Goal: Task Accomplishment & Management: Manage account settings

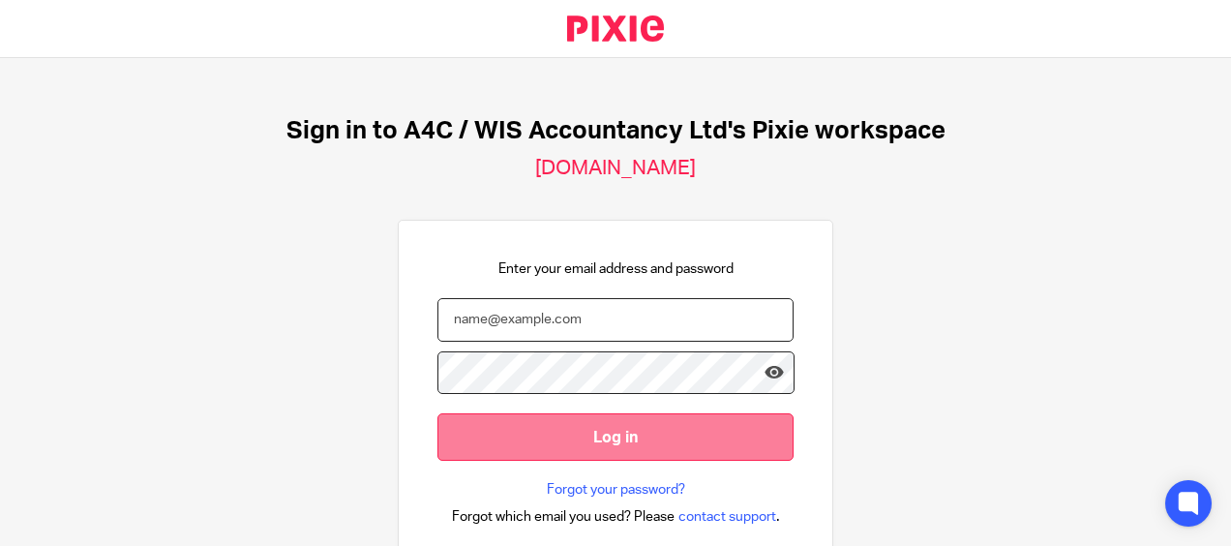
type input "[PERSON_NAME][EMAIL_ADDRESS][DOMAIN_NAME]"
click at [507, 454] on input "Log in" at bounding box center [615, 436] width 356 height 47
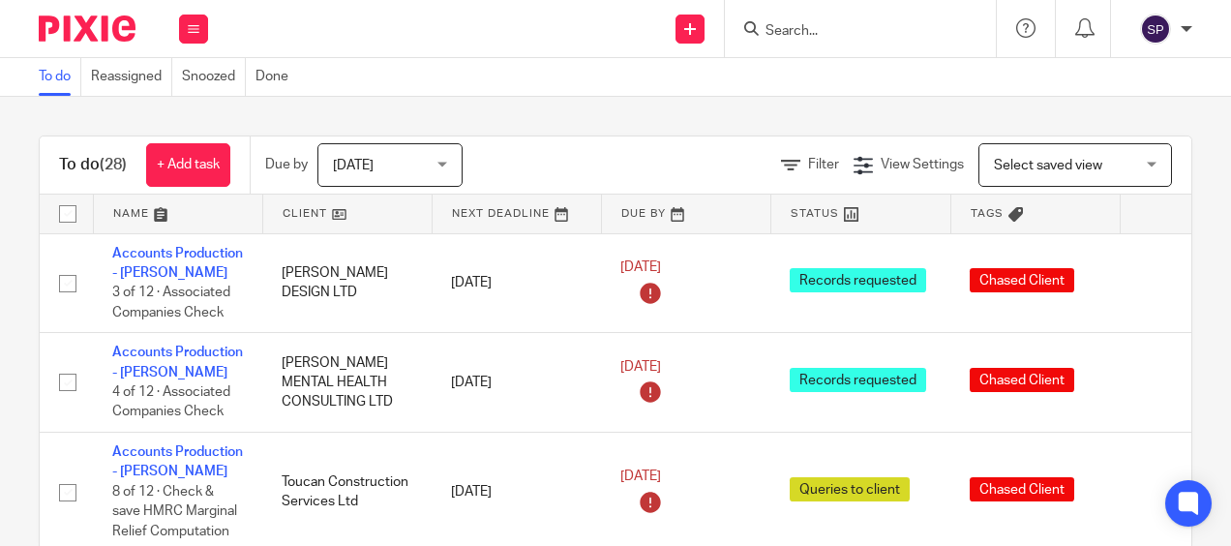
click at [389, 166] on span "[DATE]" at bounding box center [384, 164] width 103 height 41
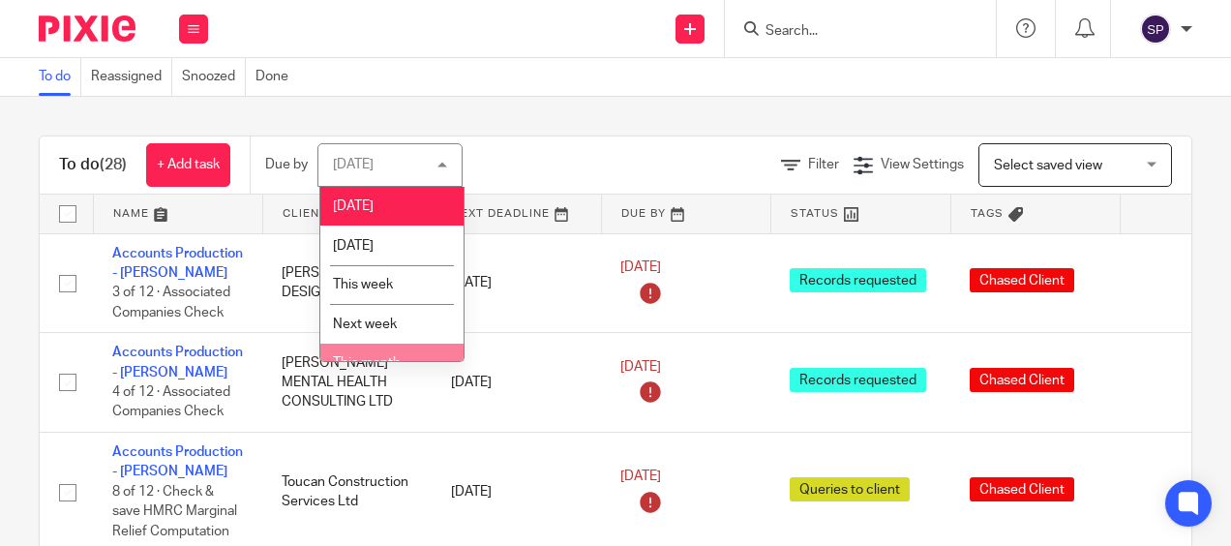
scroll to position [97, 0]
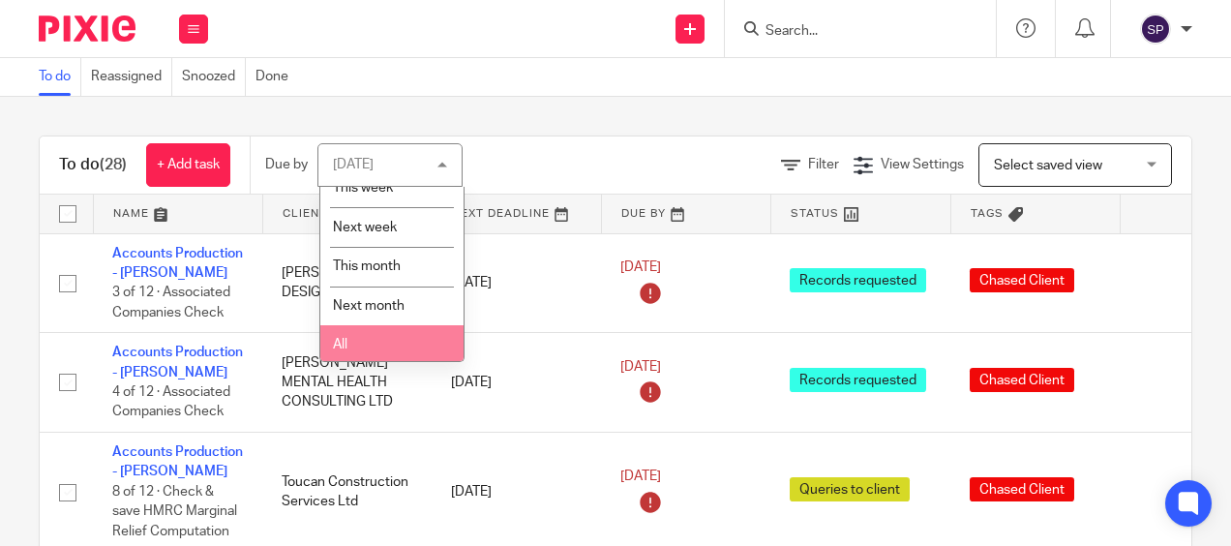
click at [381, 346] on li "All" at bounding box center [391, 345] width 143 height 40
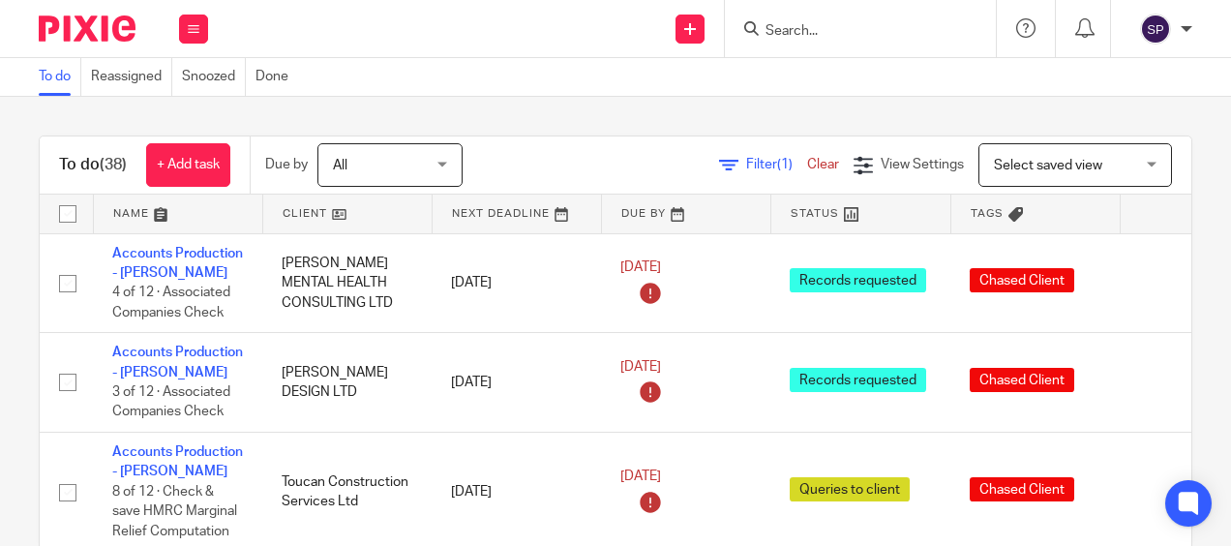
drag, startPoint x: 186, startPoint y: 21, endPoint x: 176, endPoint y: 28, distance: 11.8
click at [176, 28] on div "Work Email Clients Team Reports Settings" at bounding box center [194, 28] width 68 height 57
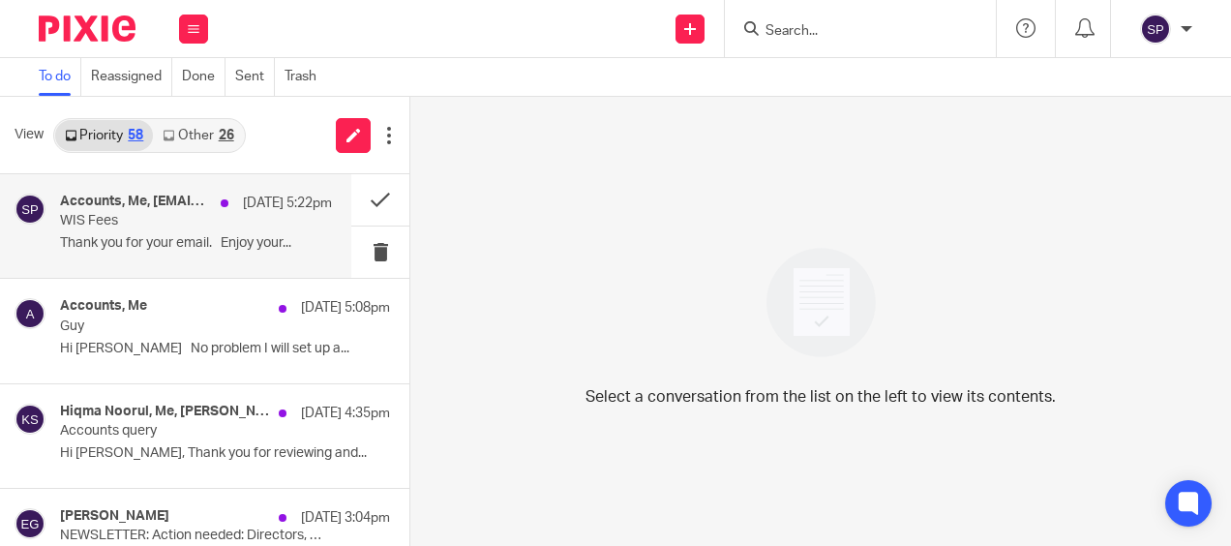
click at [213, 250] on p "Thank you for your email. Enjoy your..." at bounding box center [196, 243] width 272 height 16
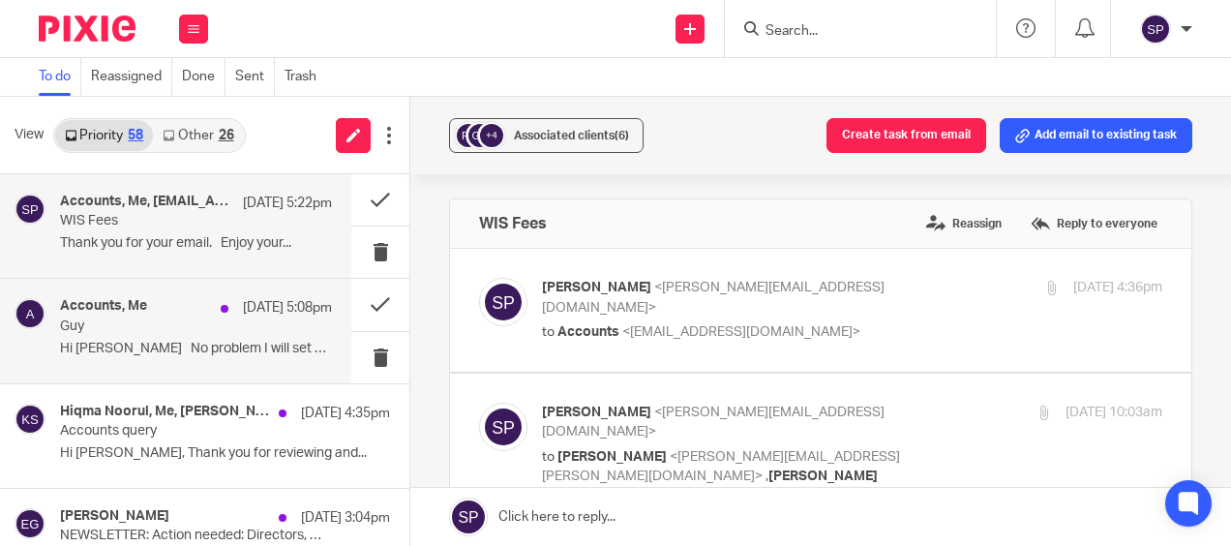
click at [211, 315] on div "17 Sep 5:08pm" at bounding box center [271, 307] width 121 height 19
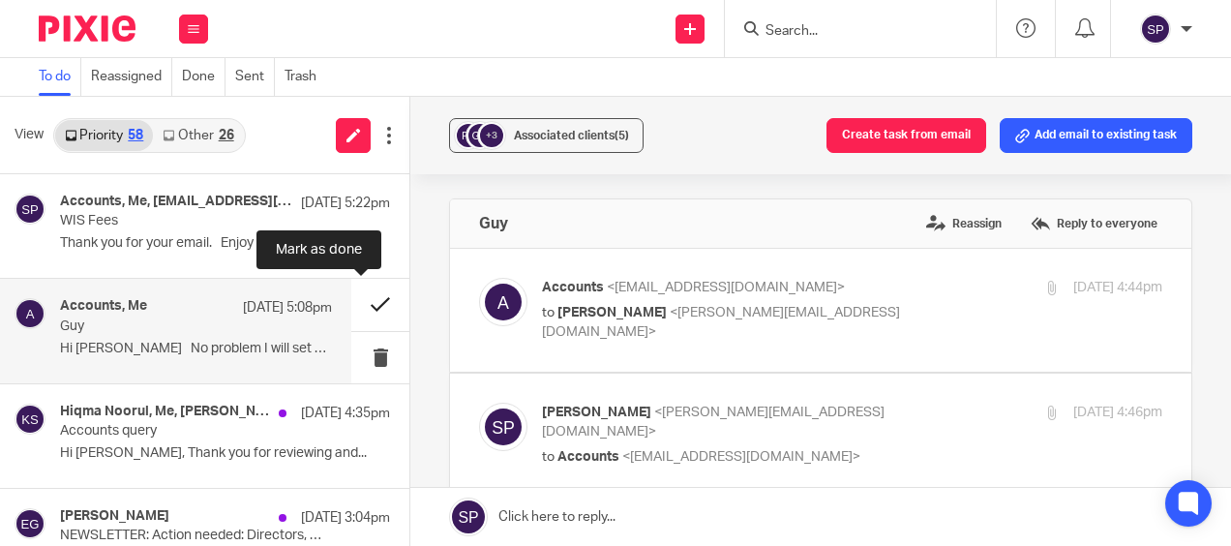
click at [362, 301] on button at bounding box center [380, 304] width 58 height 51
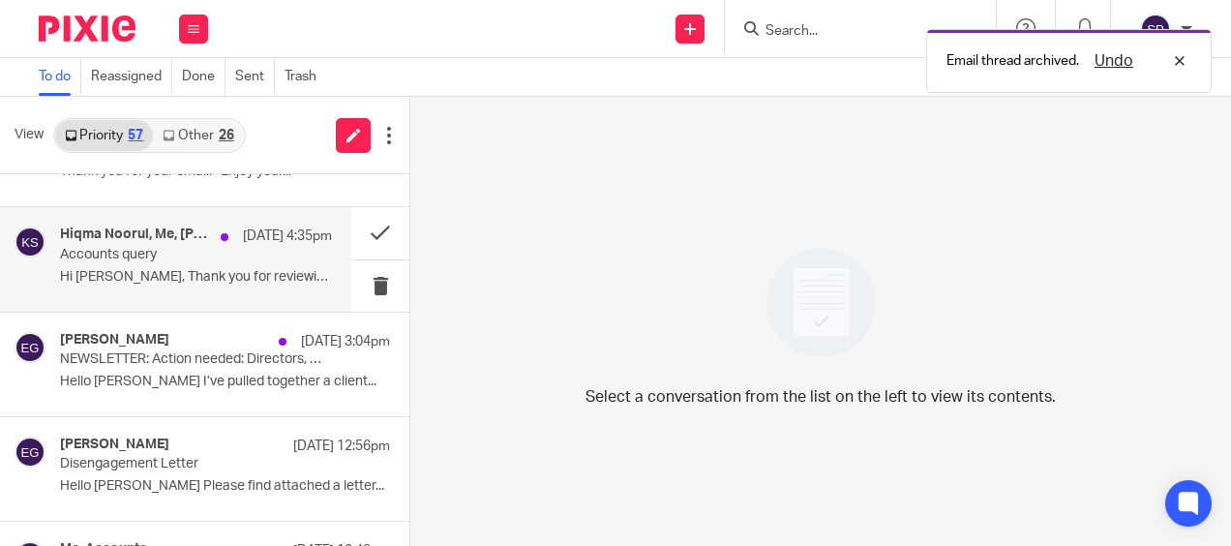
scroll to position [97, 0]
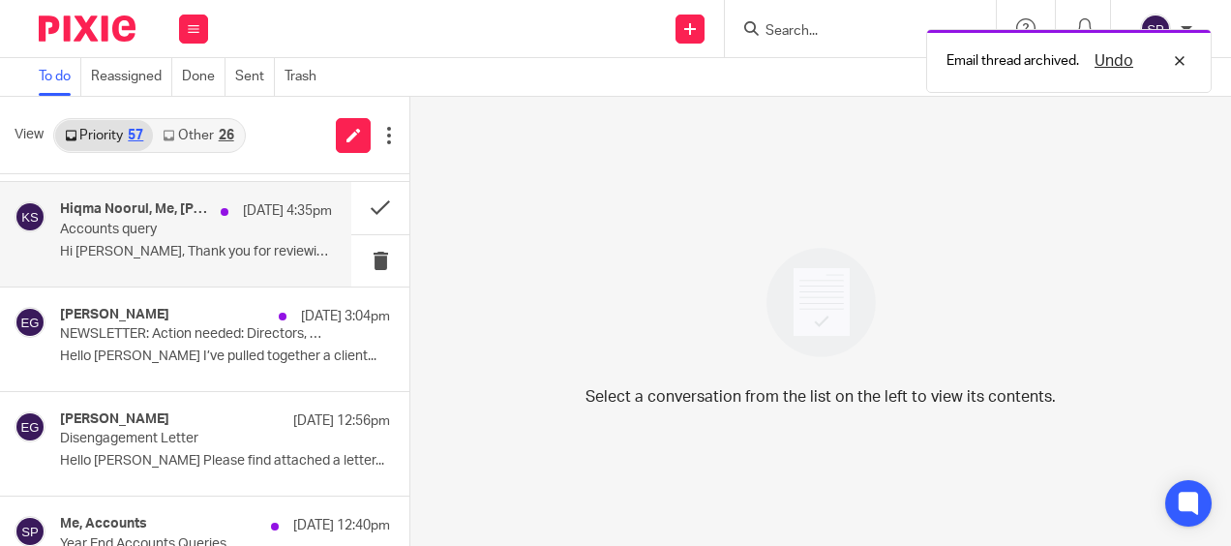
click at [236, 242] on div "Hiqma Noorul, Me, Katie Smith 17 Sep 4:35pm Accounts query Hi Sarah, Thank you …" at bounding box center [196, 233] width 272 height 65
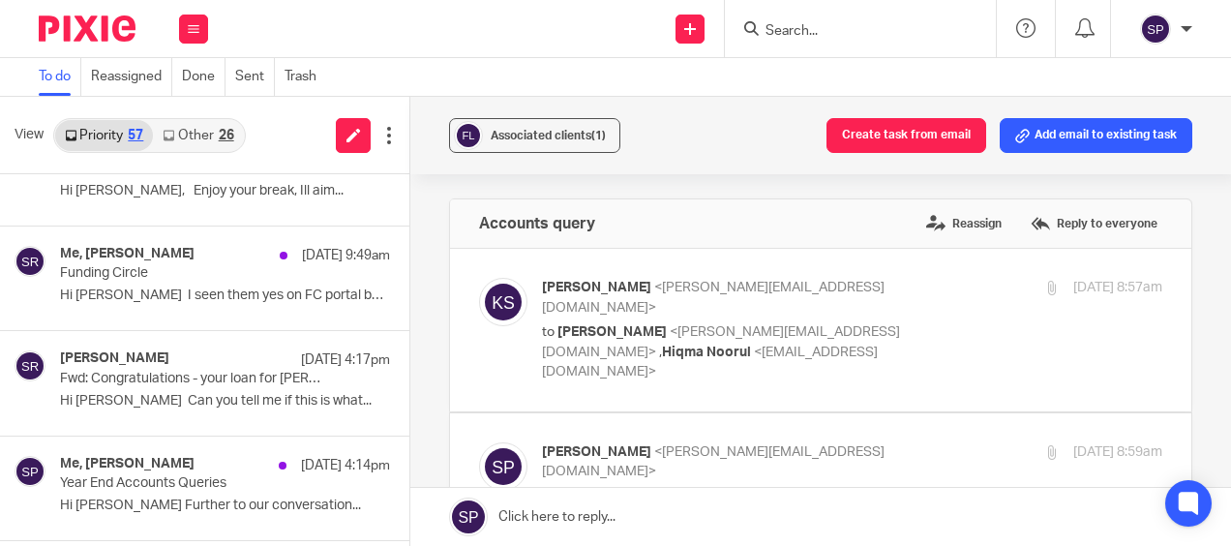
scroll to position [387, 0]
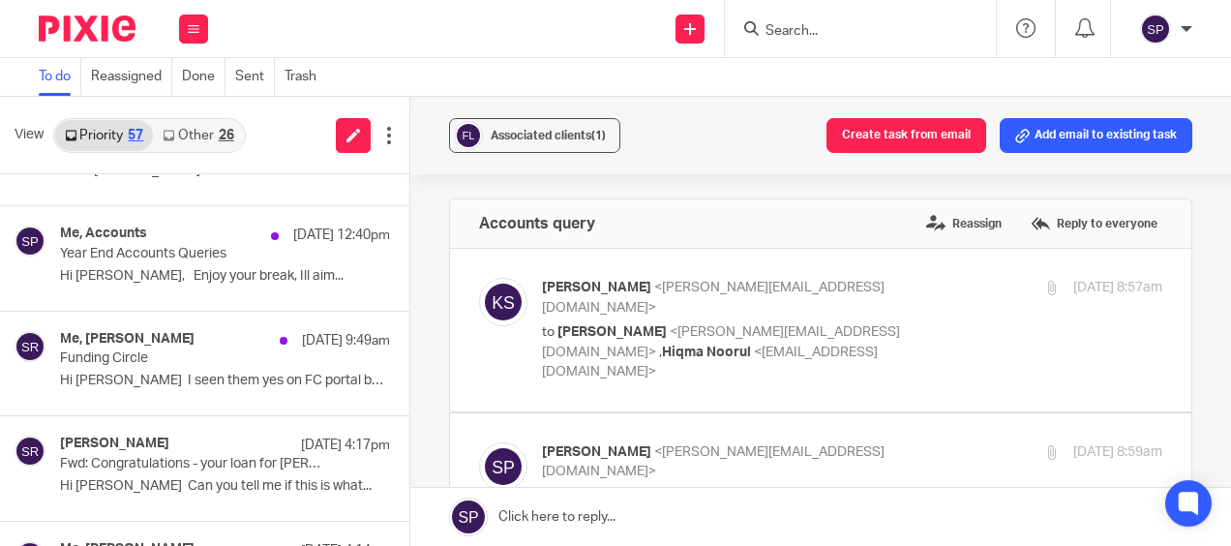
click at [196, 126] on link "Other 26" at bounding box center [198, 135] width 90 height 31
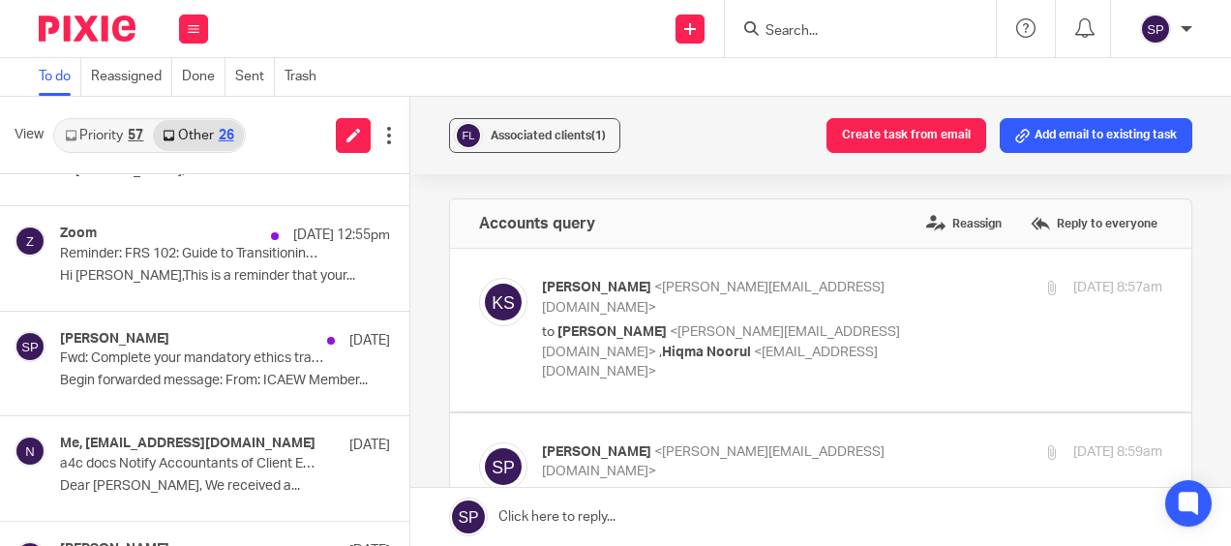
scroll to position [0, 0]
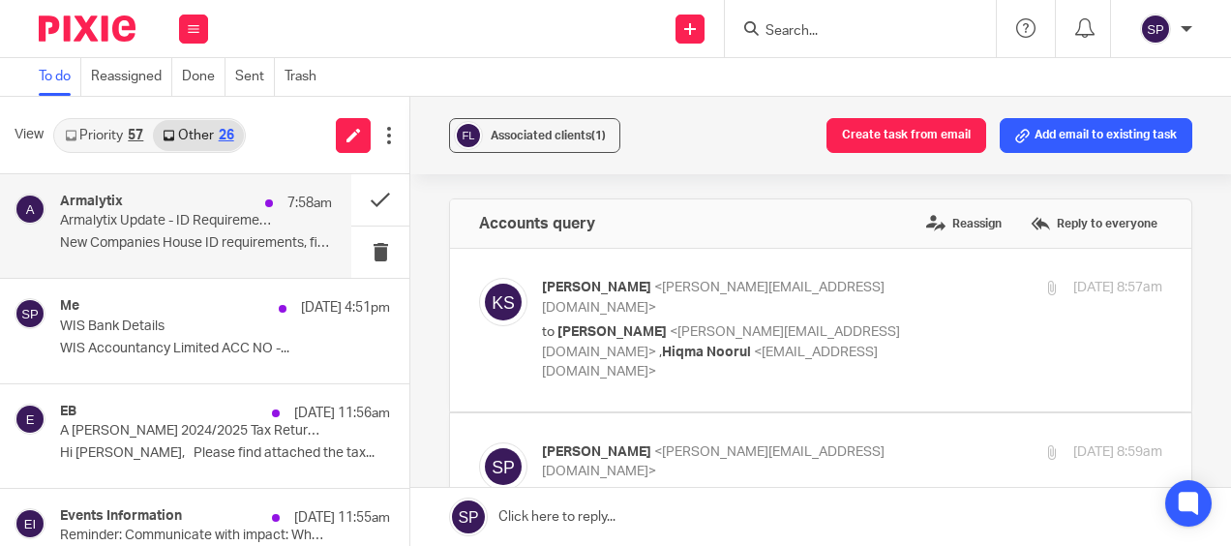
click at [183, 217] on p "Armalytix Update - ID Requirements, Family Law, Events" at bounding box center [169, 221] width 218 height 16
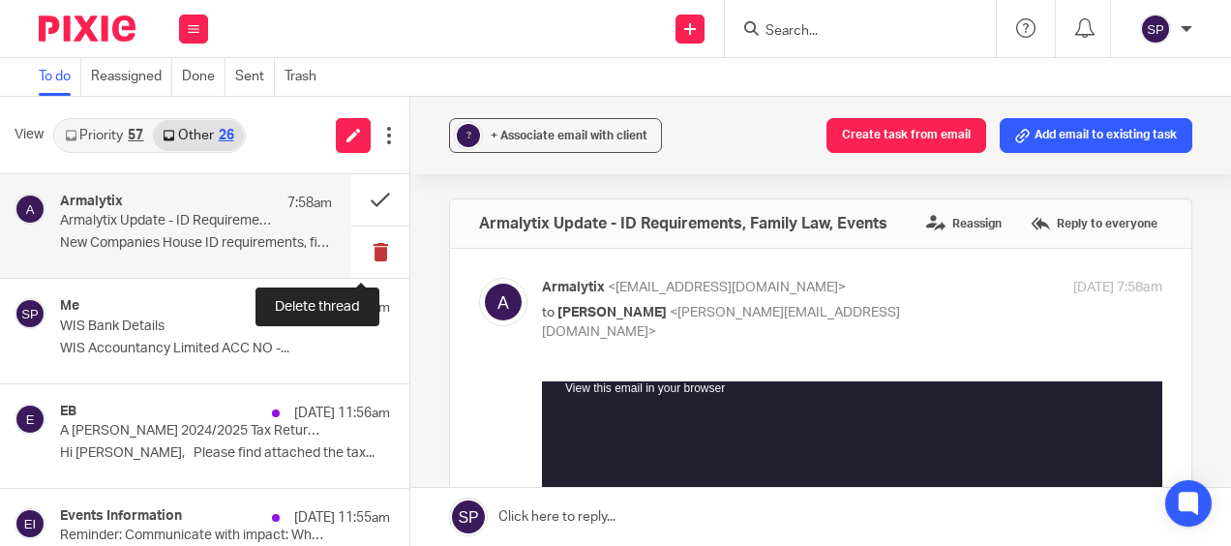
click at [354, 246] on button at bounding box center [380, 251] width 58 height 51
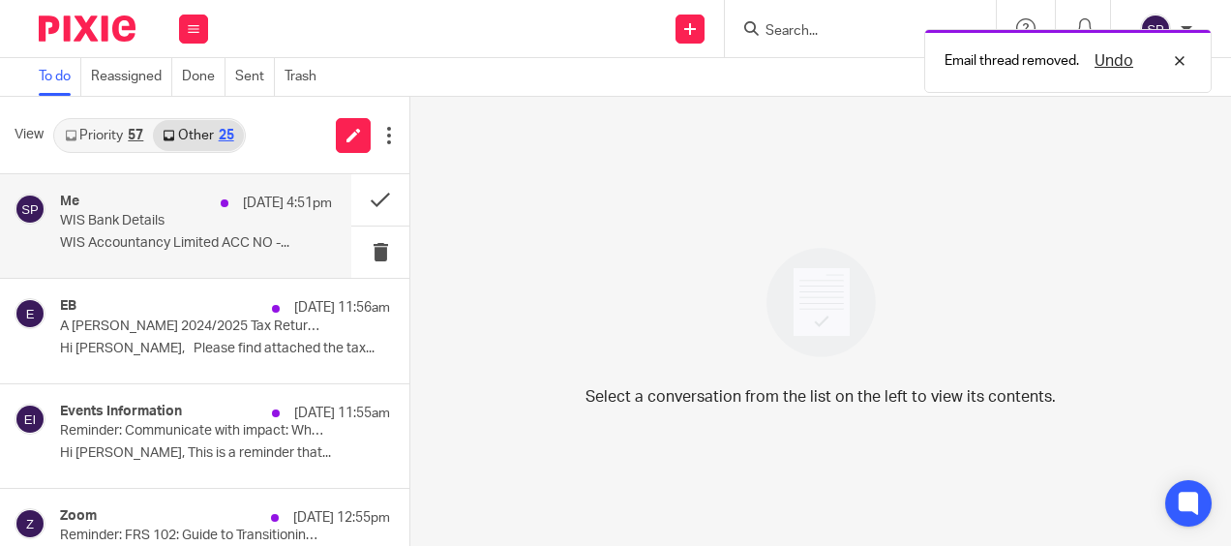
click at [286, 242] on p "WIS Accountancy Limited ACC NO -..." at bounding box center [196, 243] width 272 height 16
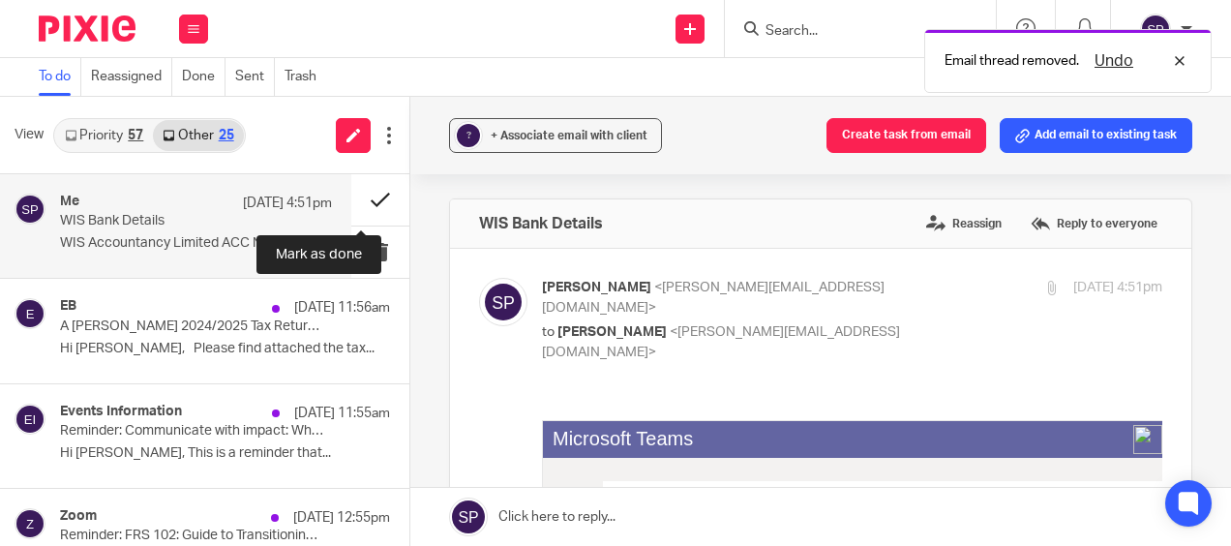
click at [362, 201] on button at bounding box center [380, 199] width 58 height 51
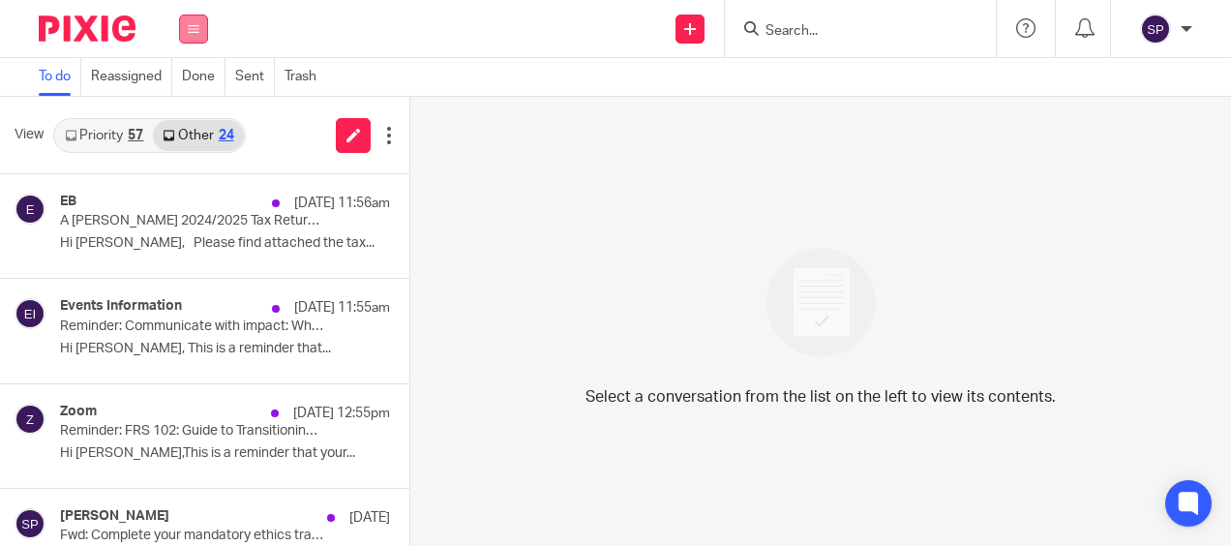
click at [204, 29] on button at bounding box center [193, 29] width 29 height 29
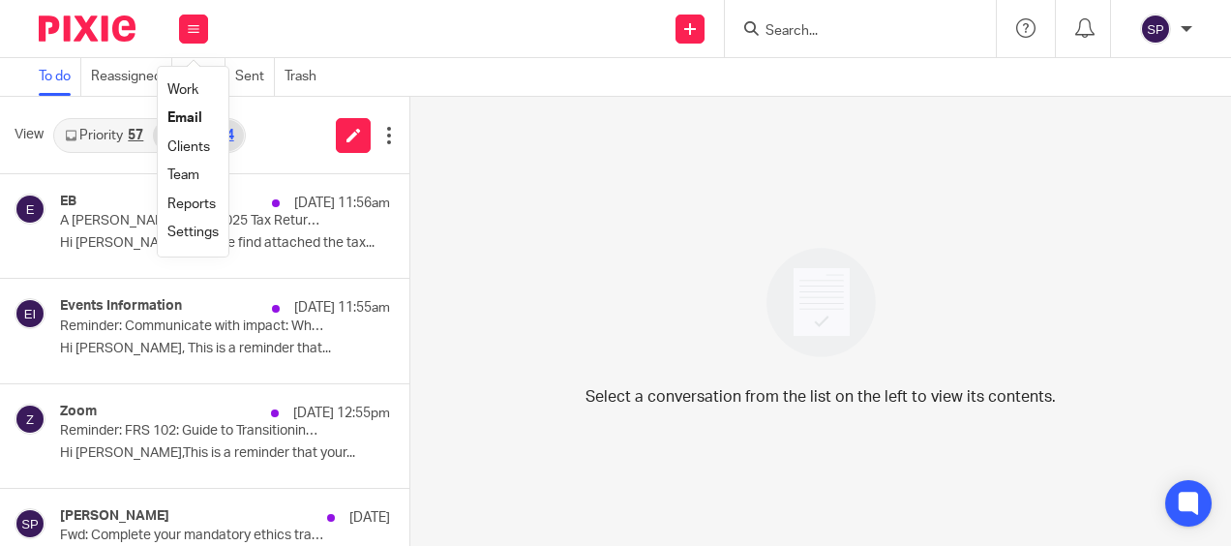
click at [185, 176] on link "Team" at bounding box center [183, 175] width 32 height 14
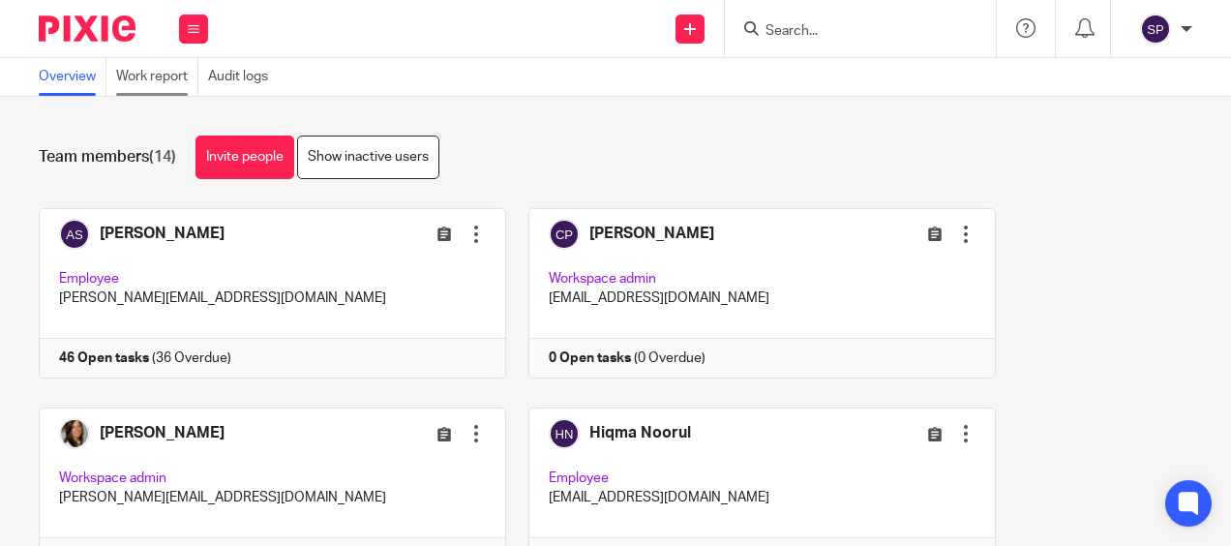
click at [169, 81] on link "Work report" at bounding box center [157, 77] width 82 height 38
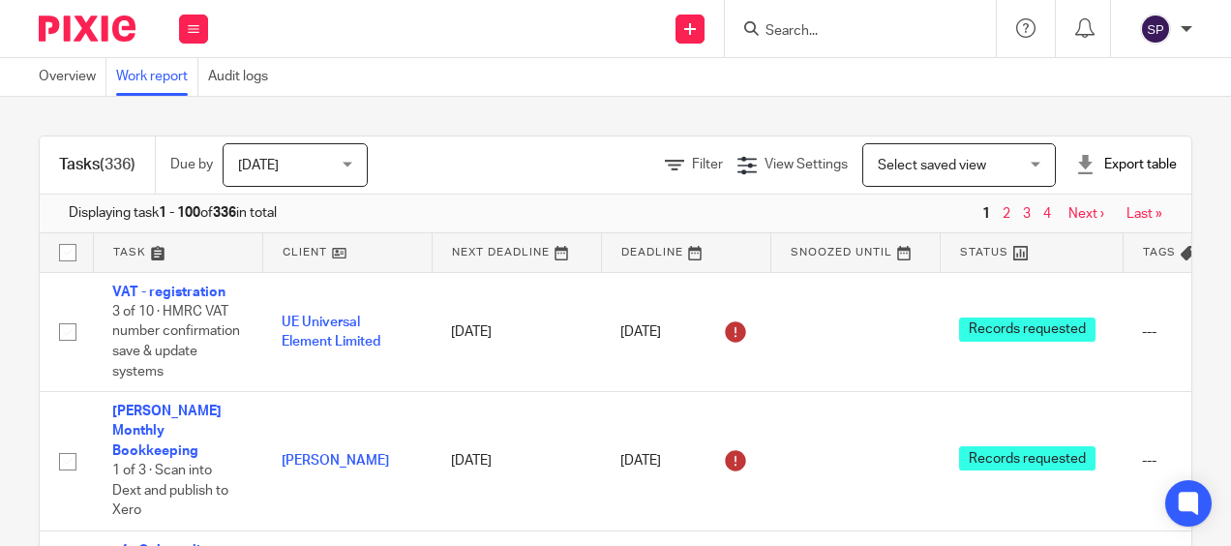
click at [358, 170] on div "[DATE] [DATE]" at bounding box center [295, 165] width 145 height 44
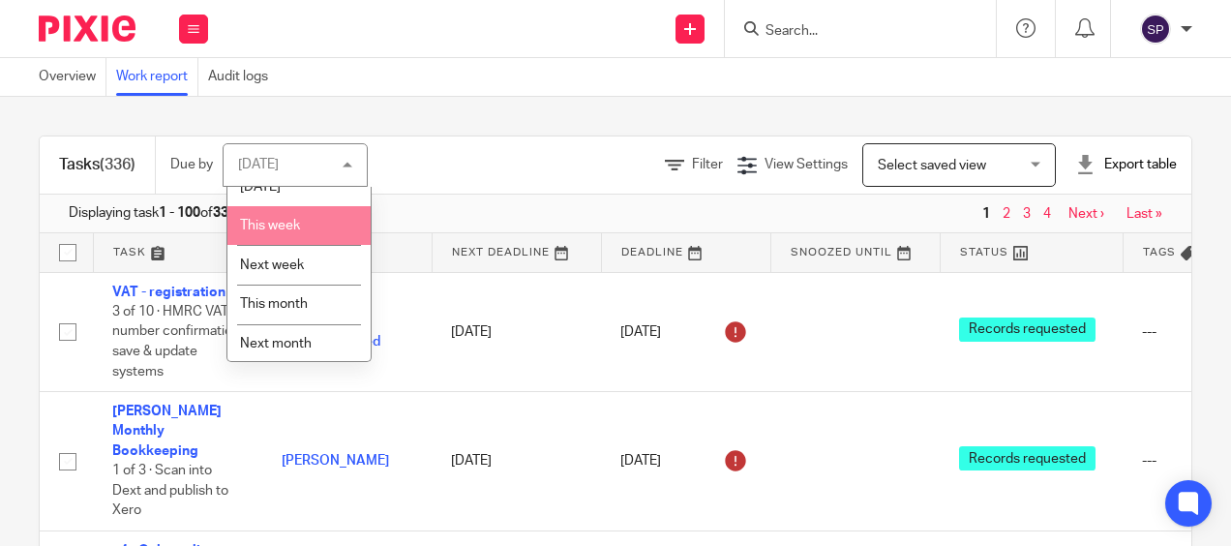
scroll to position [100, 0]
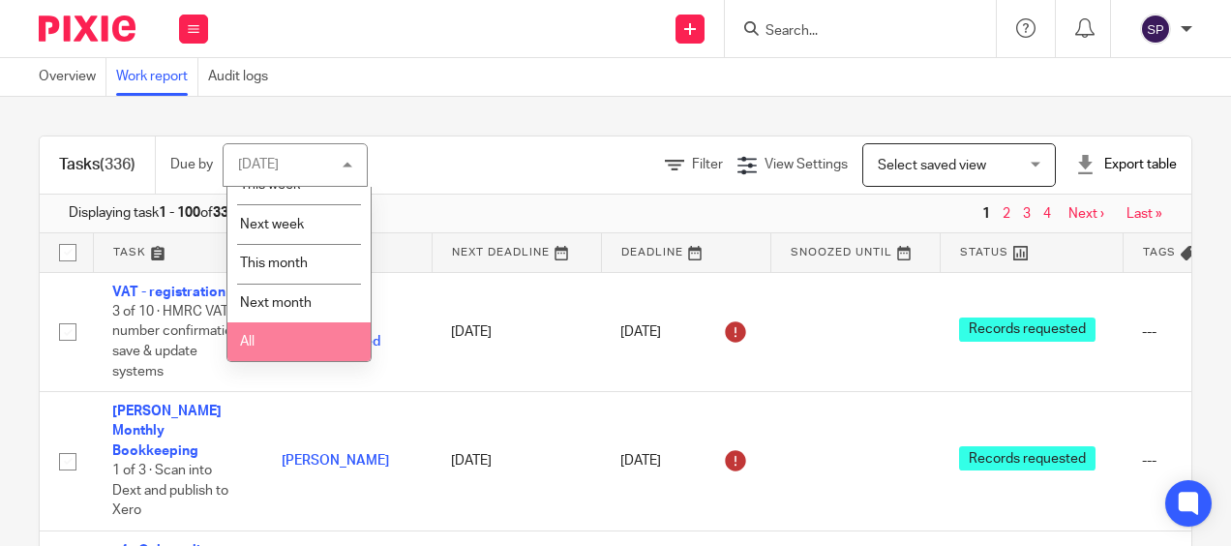
click at [293, 346] on li "All" at bounding box center [298, 342] width 143 height 40
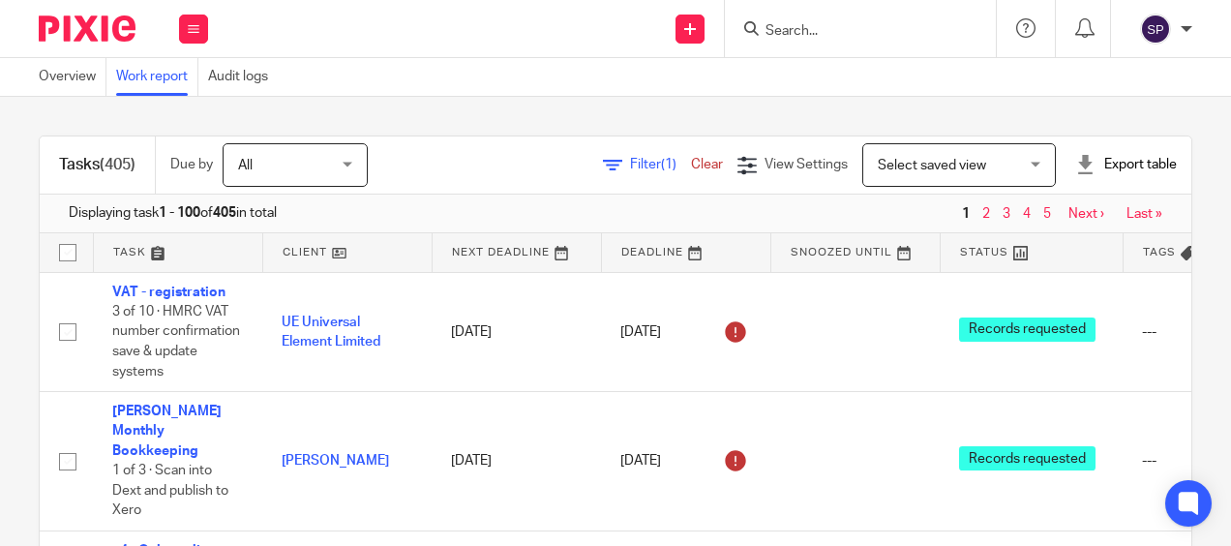
click at [603, 164] on link "Filter (1)" at bounding box center [647, 165] width 88 height 14
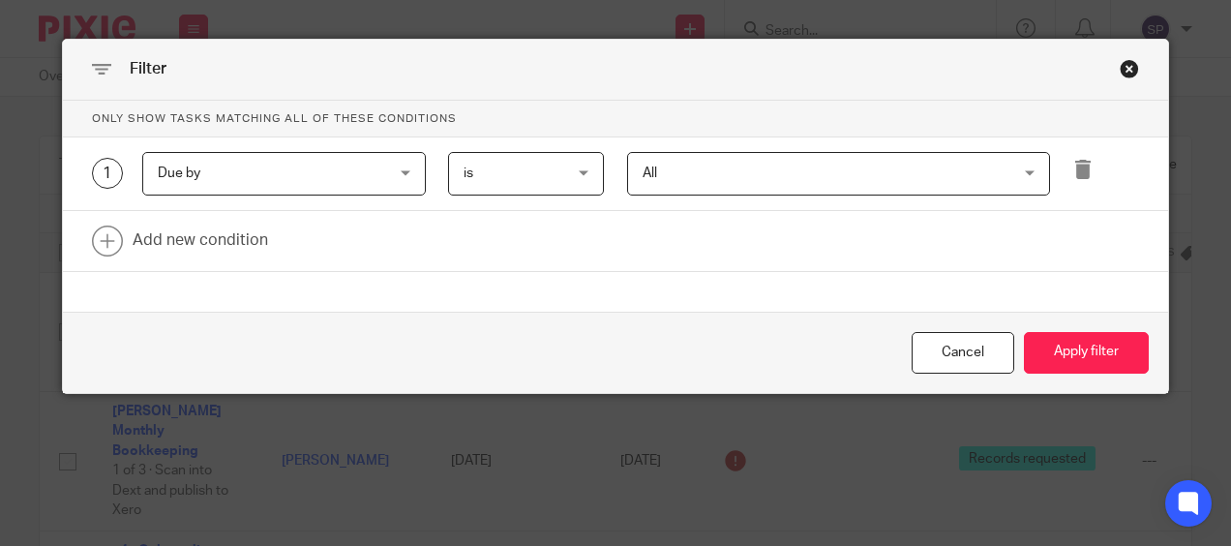
click at [401, 174] on div "Due by Due by" at bounding box center [284, 174] width 284 height 44
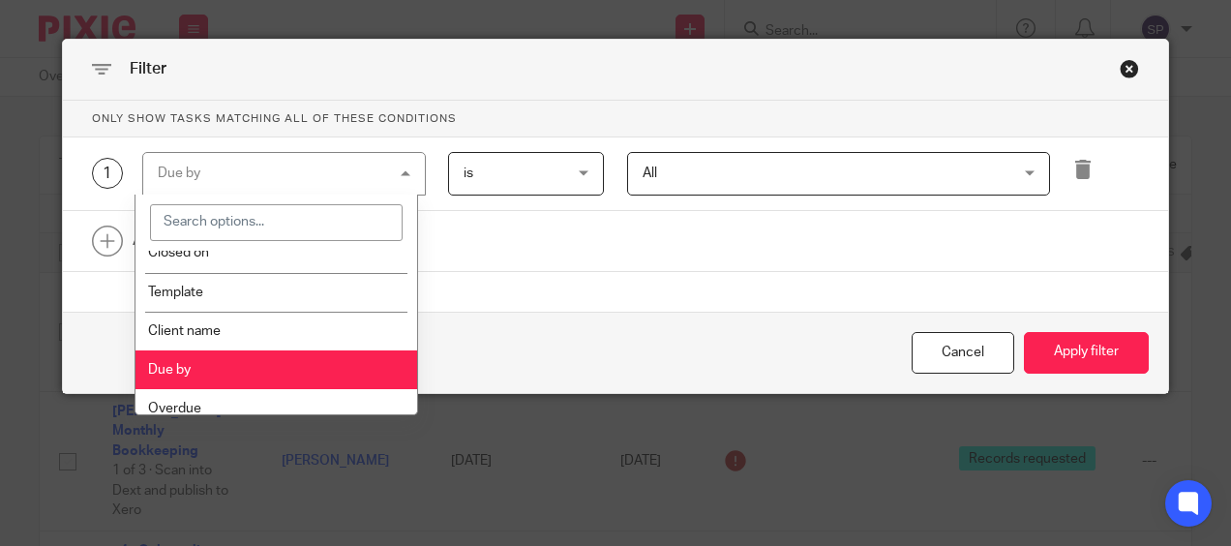
scroll to position [290, 0]
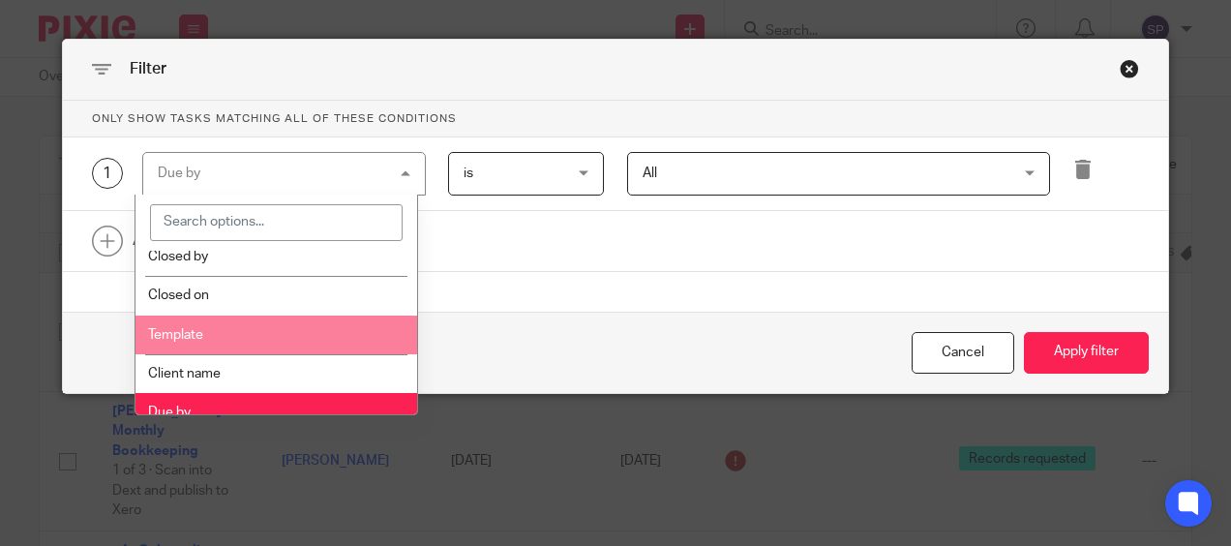
click at [279, 341] on li "Template" at bounding box center [277, 335] width 283 height 39
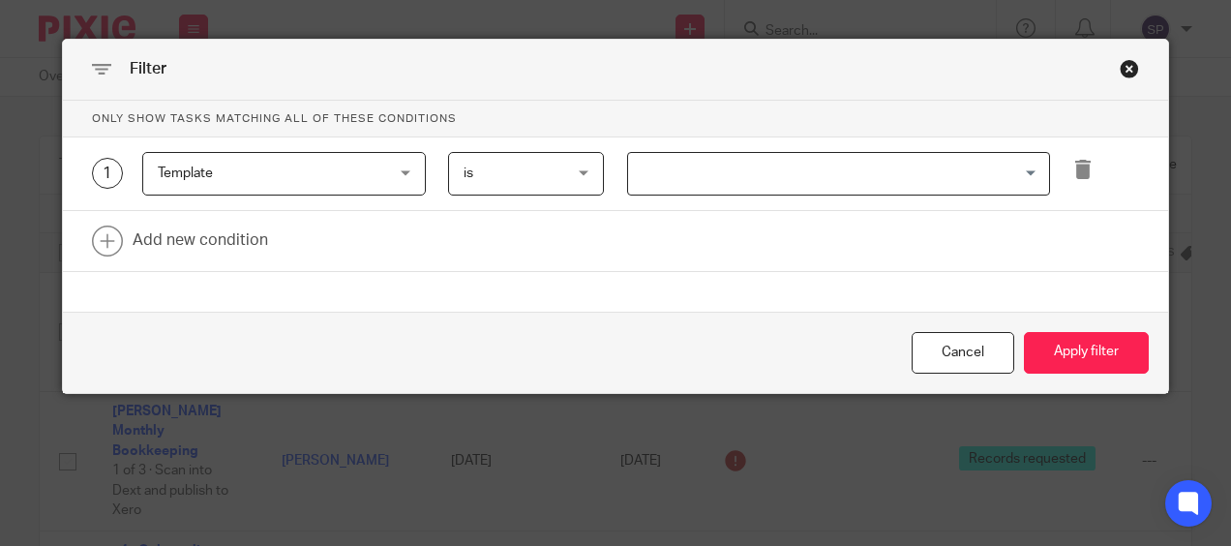
click at [691, 179] on input "Search for option" at bounding box center [834, 174] width 408 height 34
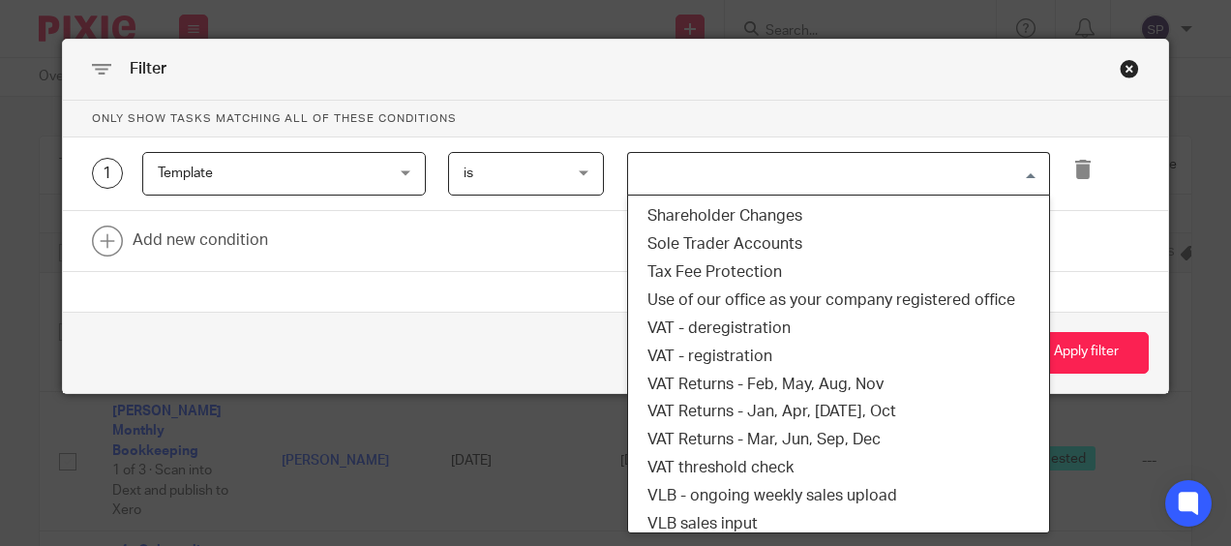
scroll to position [1452, 0]
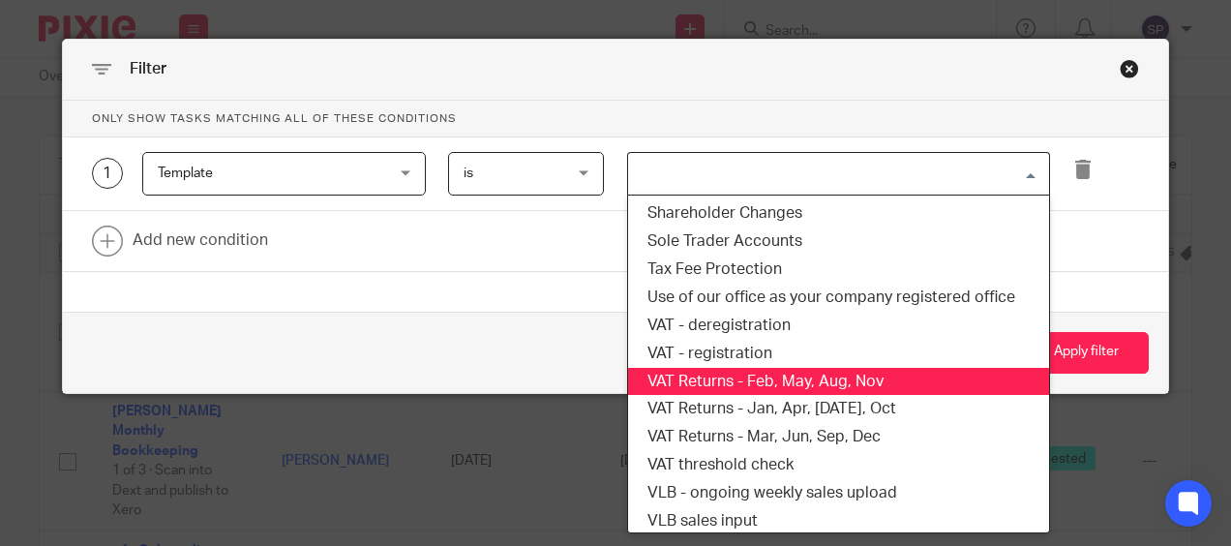
click at [736, 387] on li "VAT Returns - Feb, May, Aug, Nov" at bounding box center [838, 382] width 421 height 28
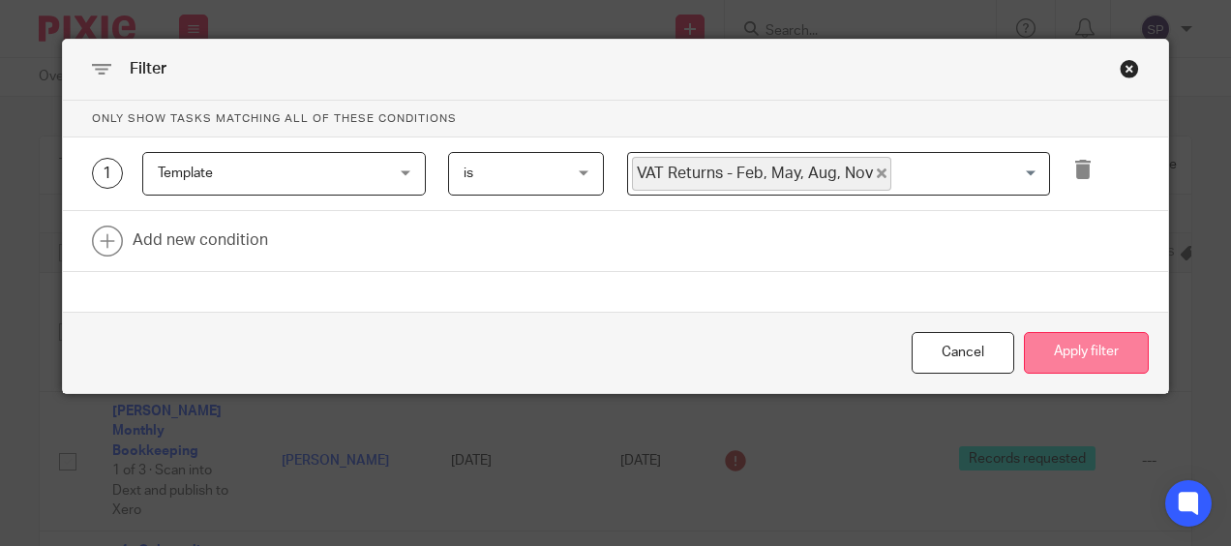
click at [1066, 367] on button "Apply filter" at bounding box center [1086, 353] width 125 height 42
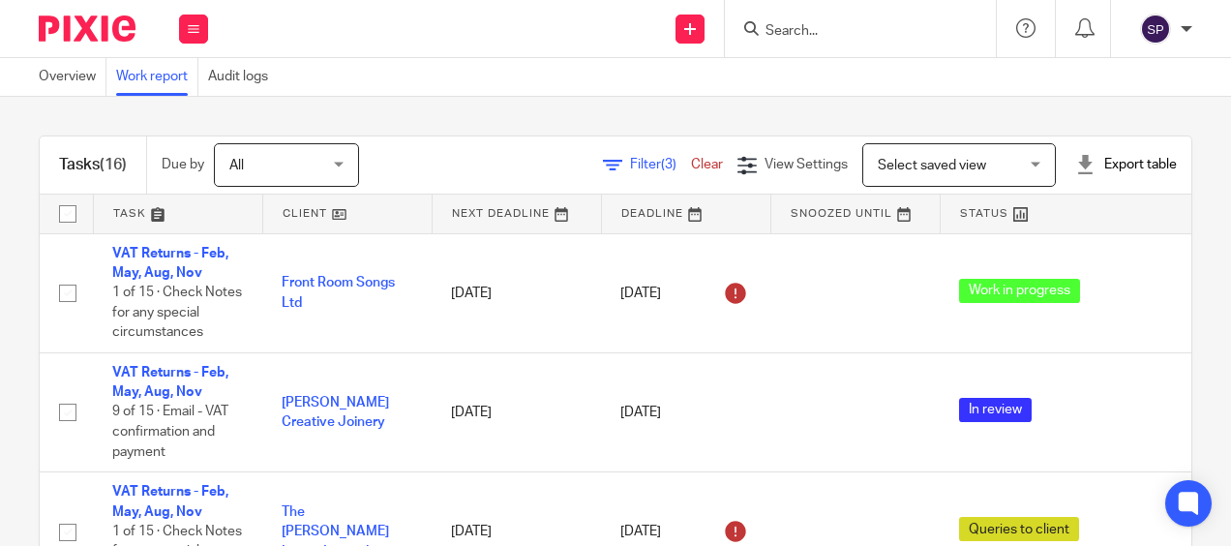
click at [1076, 213] on link at bounding box center [1067, 214] width 252 height 39
click at [205, 31] on button at bounding box center [193, 29] width 29 height 29
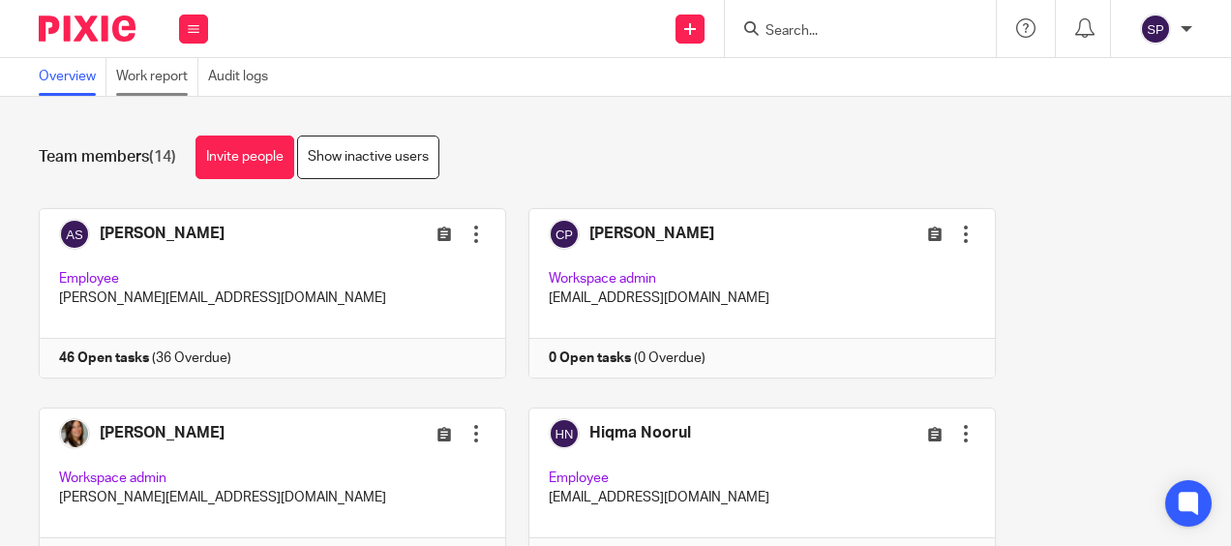
click at [185, 79] on link "Work report" at bounding box center [157, 77] width 82 height 38
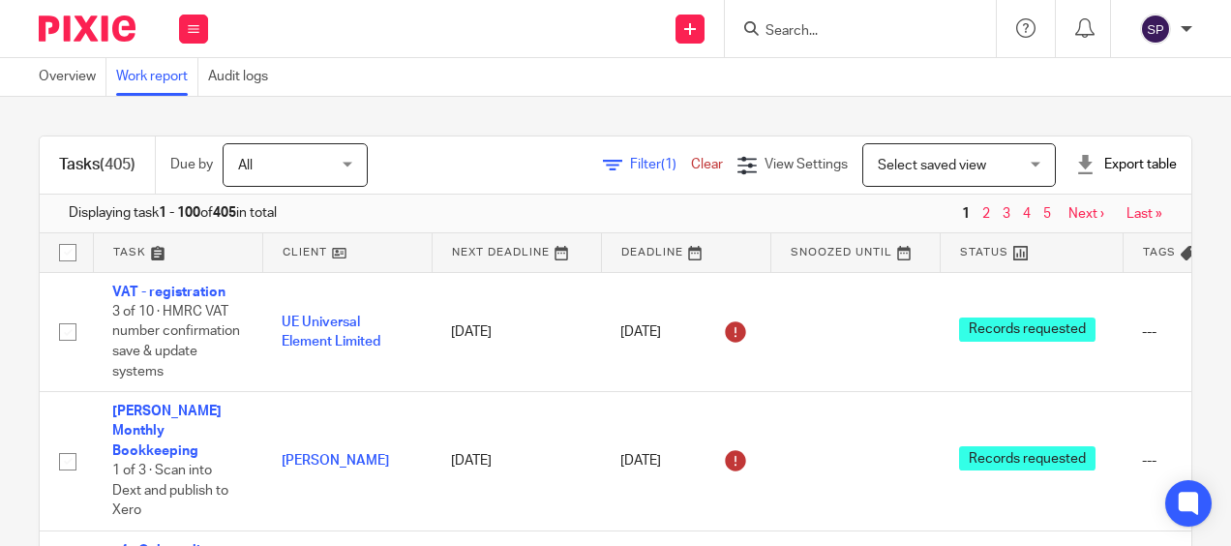
click at [630, 168] on span "Filter (1)" at bounding box center [660, 165] width 61 height 14
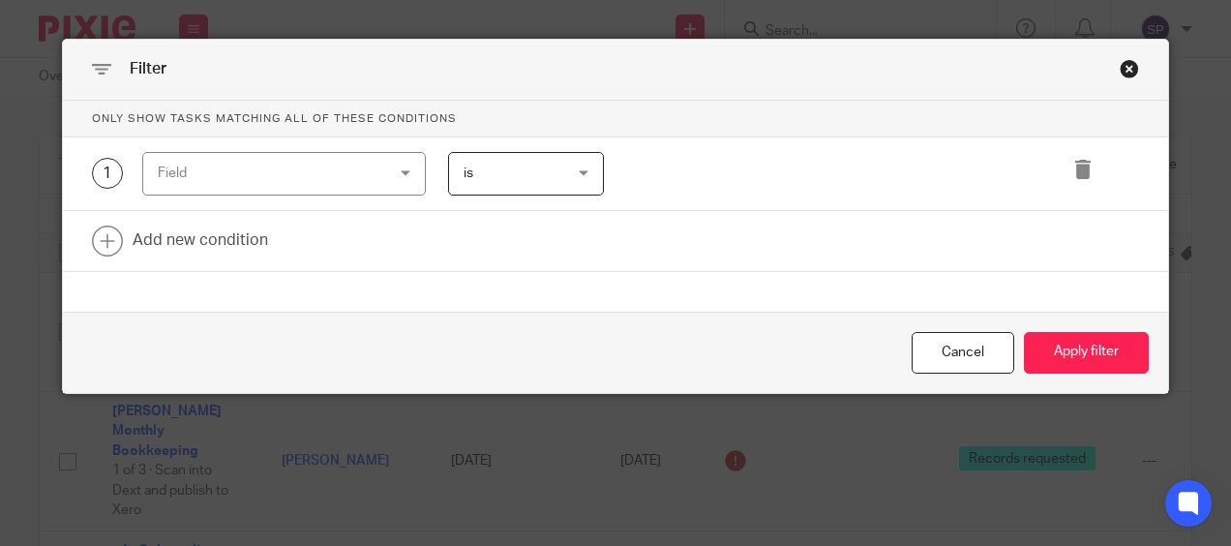
click at [403, 175] on div "Field" at bounding box center [284, 174] width 284 height 44
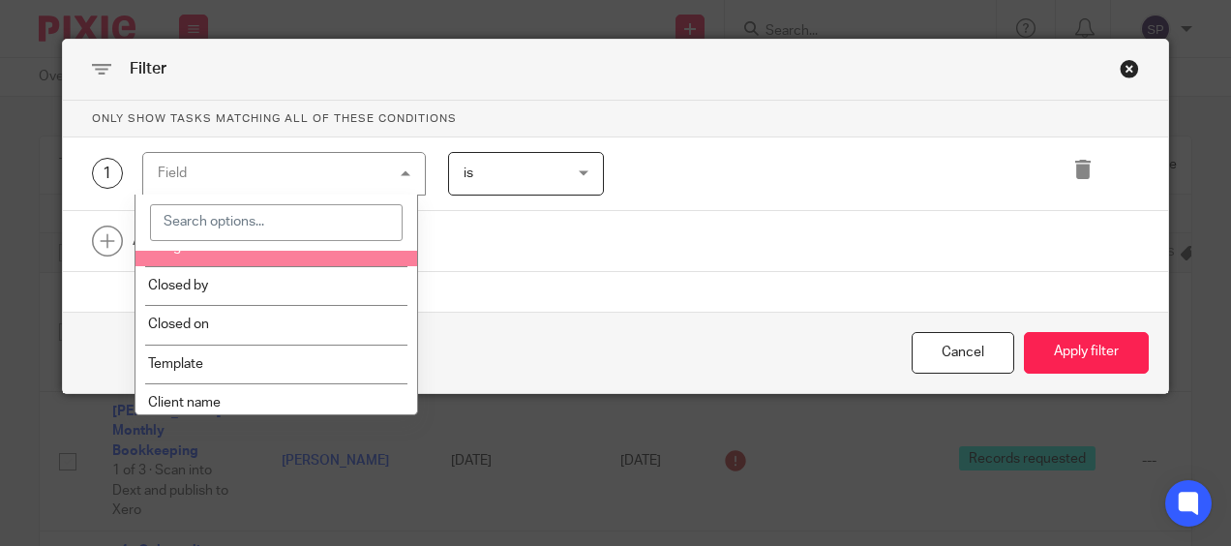
scroll to position [290, 0]
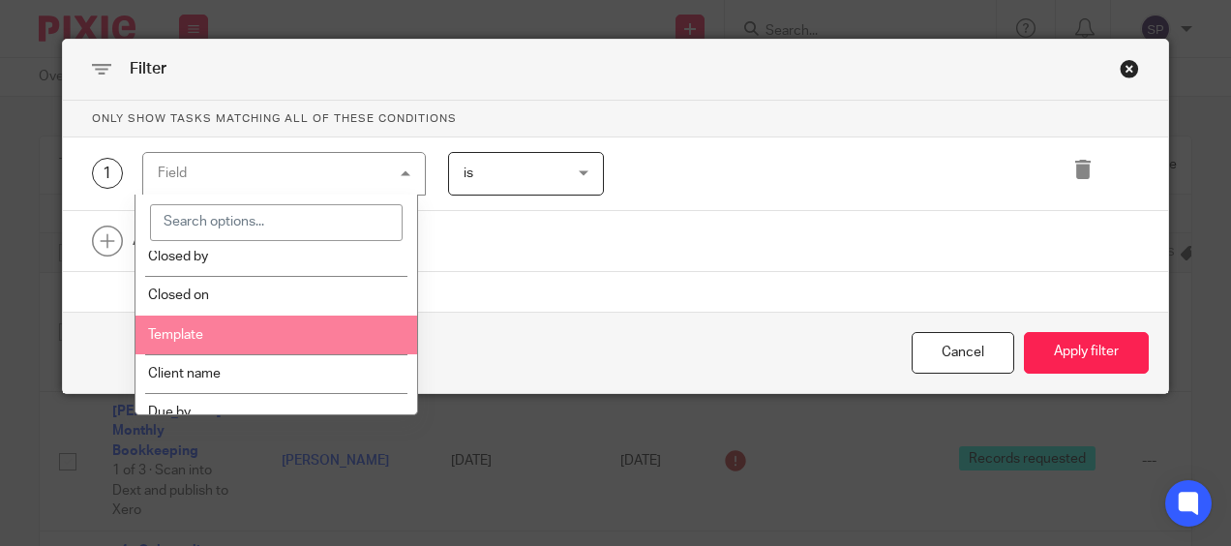
click at [285, 321] on li "Template" at bounding box center [277, 335] width 283 height 39
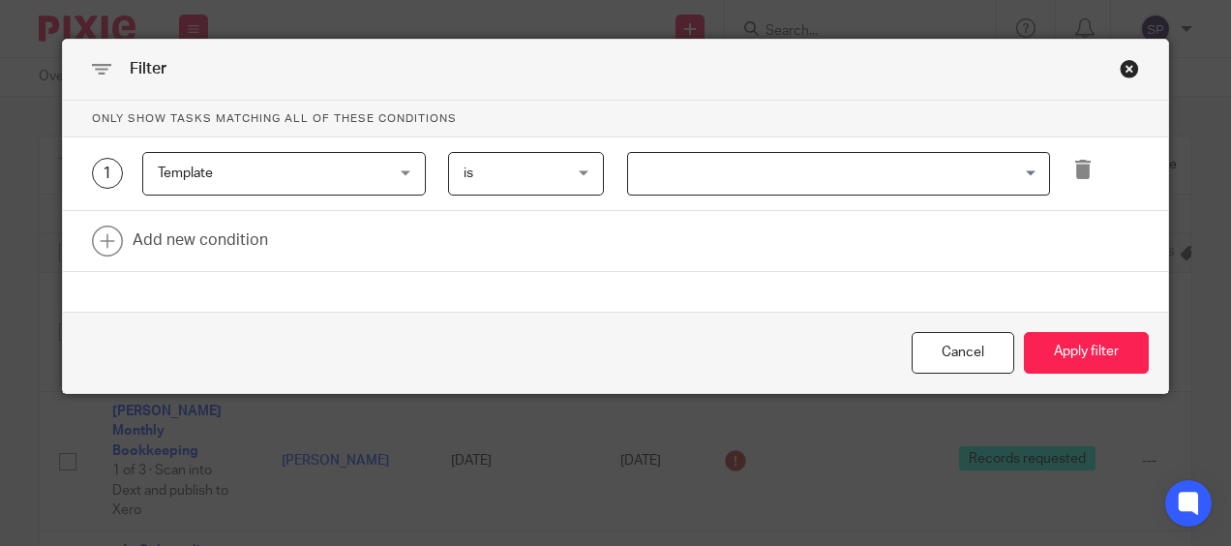
click at [715, 163] on input "Search for option" at bounding box center [834, 174] width 408 height 34
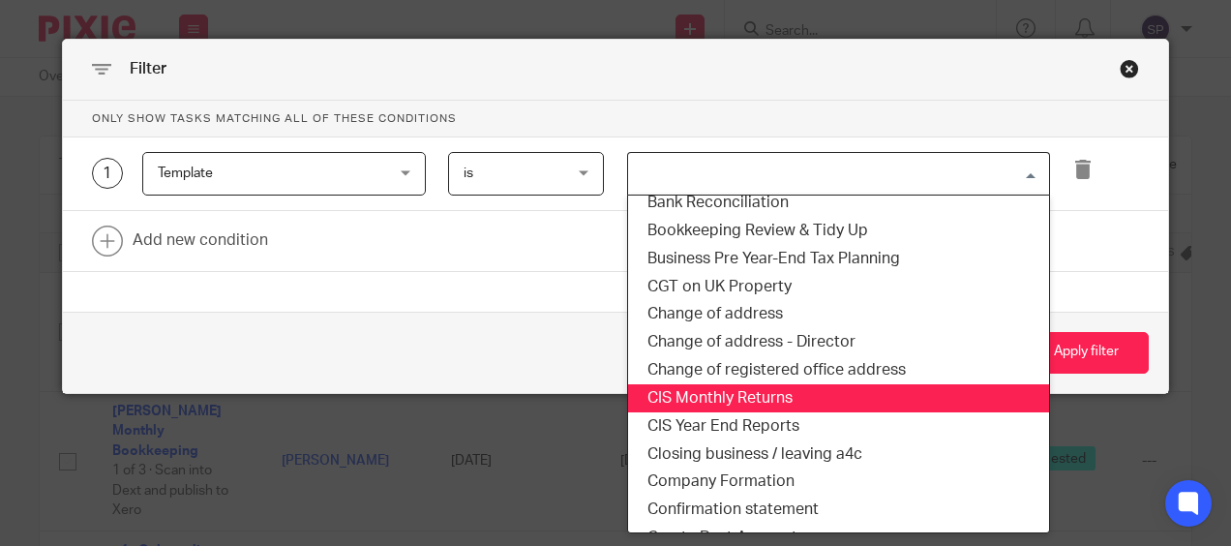
click at [720, 391] on li "CIS Monthly Returns" at bounding box center [838, 398] width 421 height 28
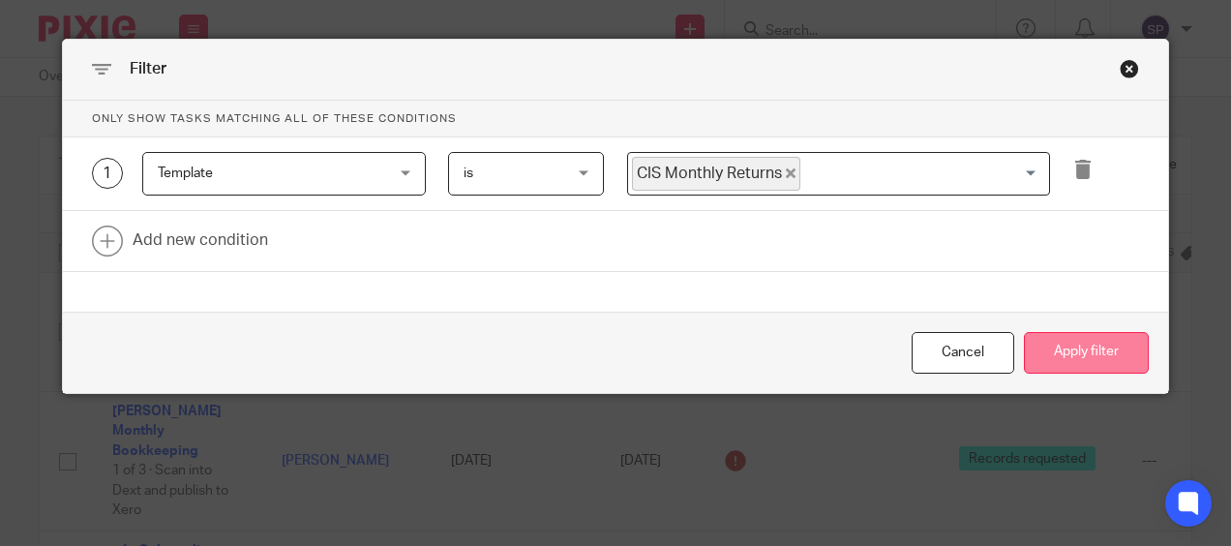
click at [1078, 338] on button "Apply filter" at bounding box center [1086, 353] width 125 height 42
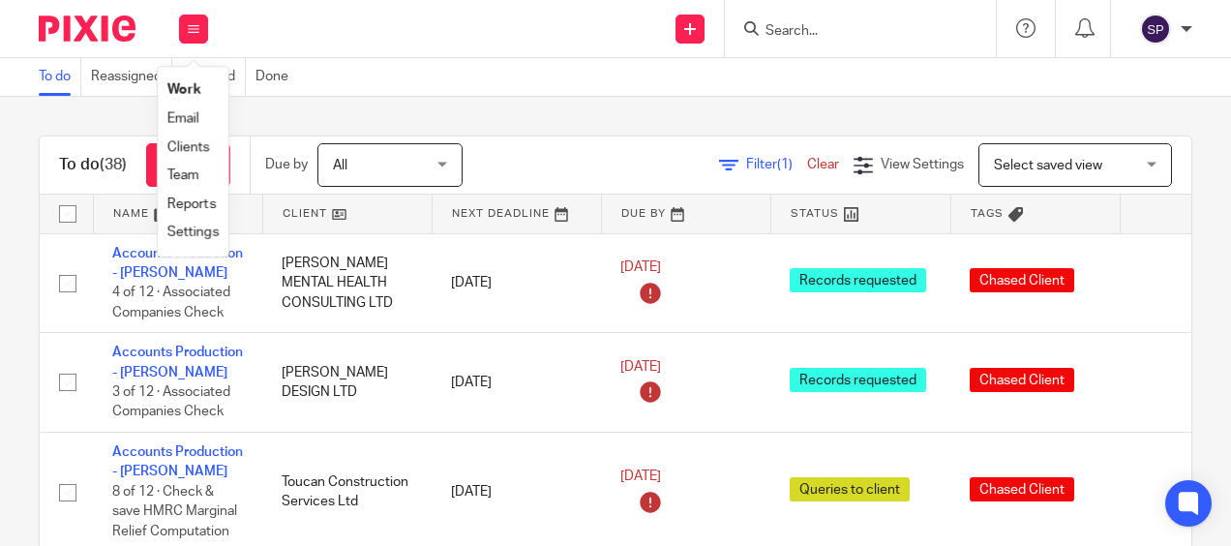
click at [827, 23] on input "Search" at bounding box center [851, 31] width 174 height 17
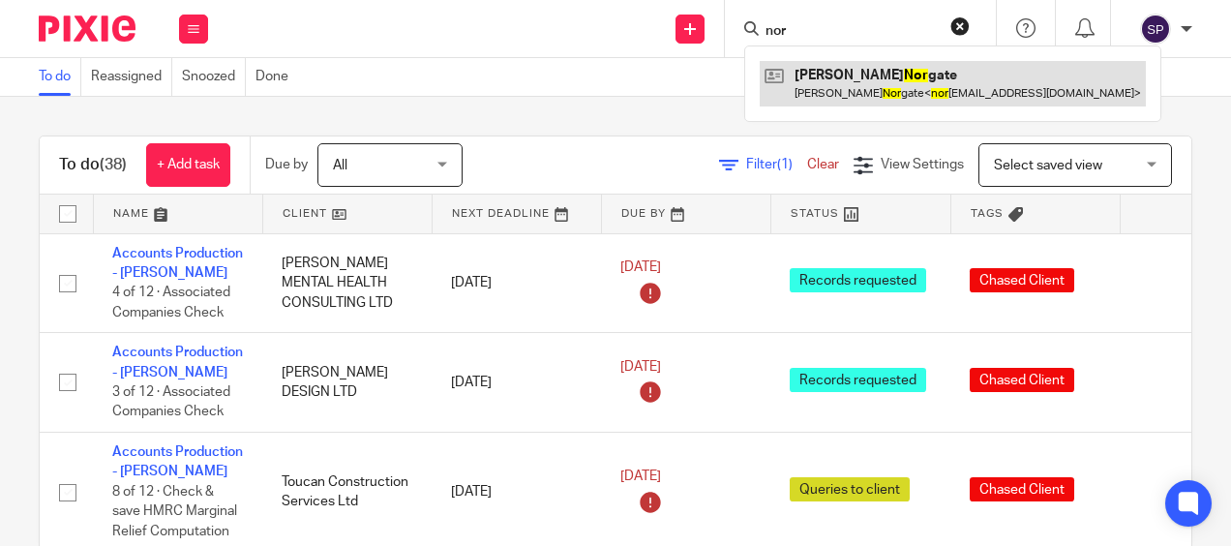
type input "nor"
click at [830, 75] on link at bounding box center [953, 83] width 386 height 45
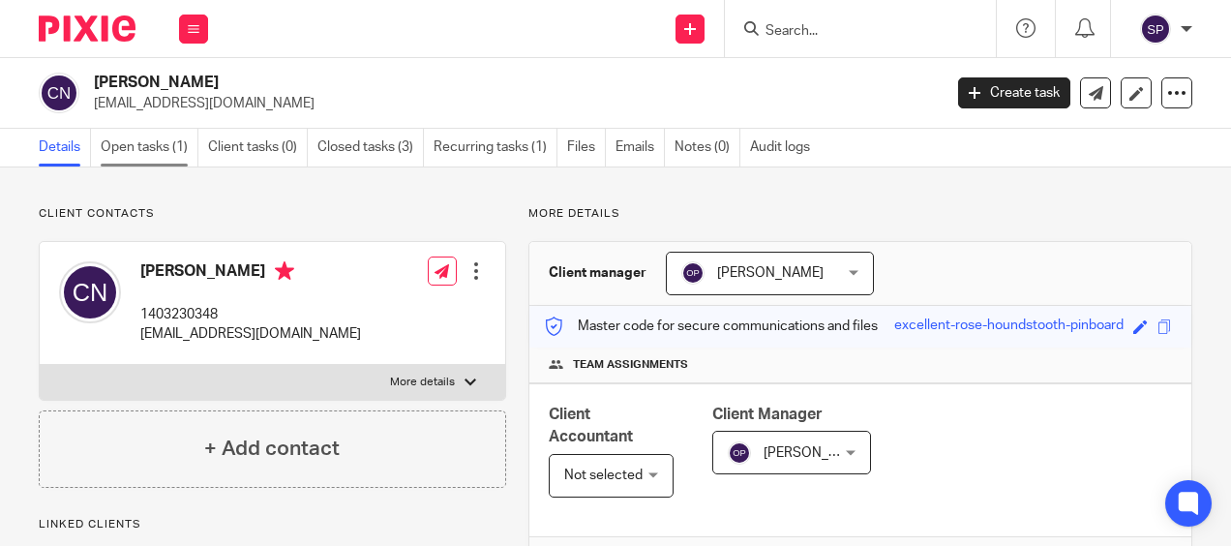
click at [140, 152] on link "Open tasks (1)" at bounding box center [150, 148] width 98 height 38
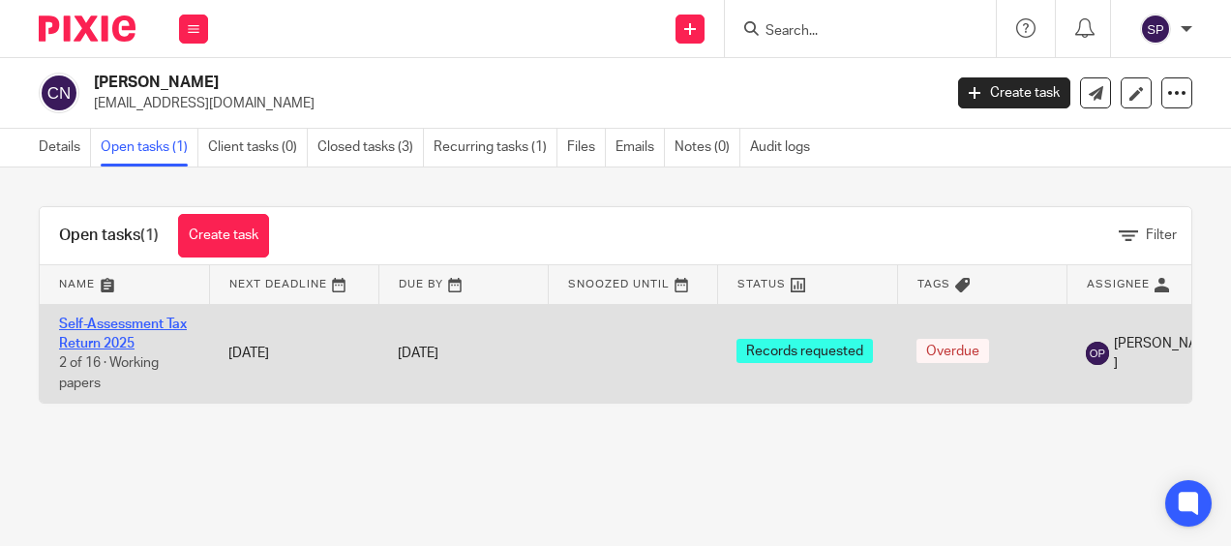
click at [135, 327] on link "Self-Assessment Tax Return 2025" at bounding box center [123, 333] width 128 height 33
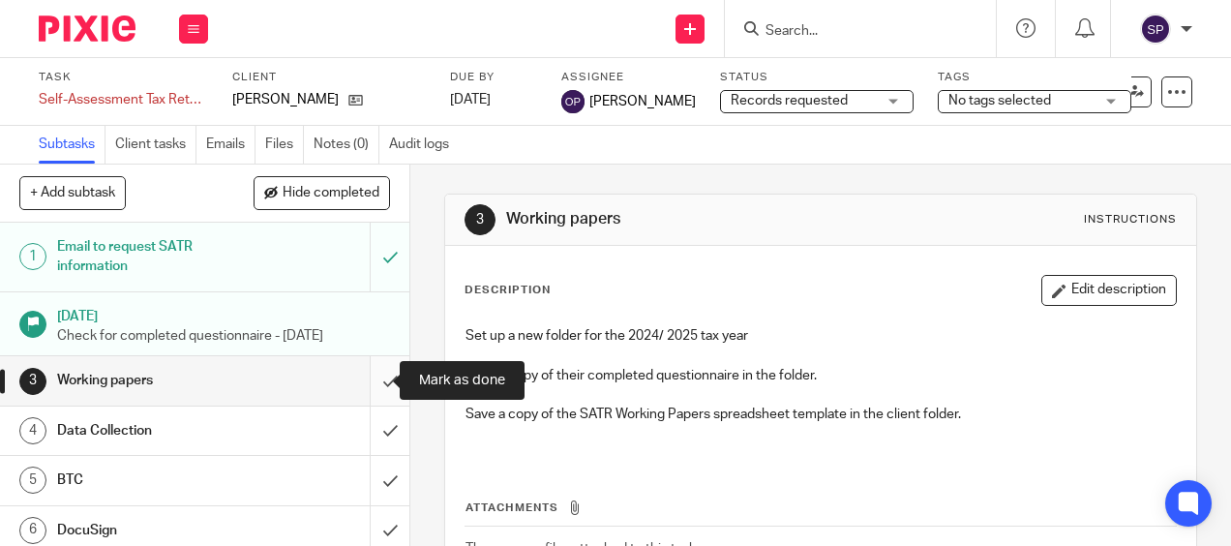
click at [369, 388] on input "submit" at bounding box center [204, 380] width 409 height 48
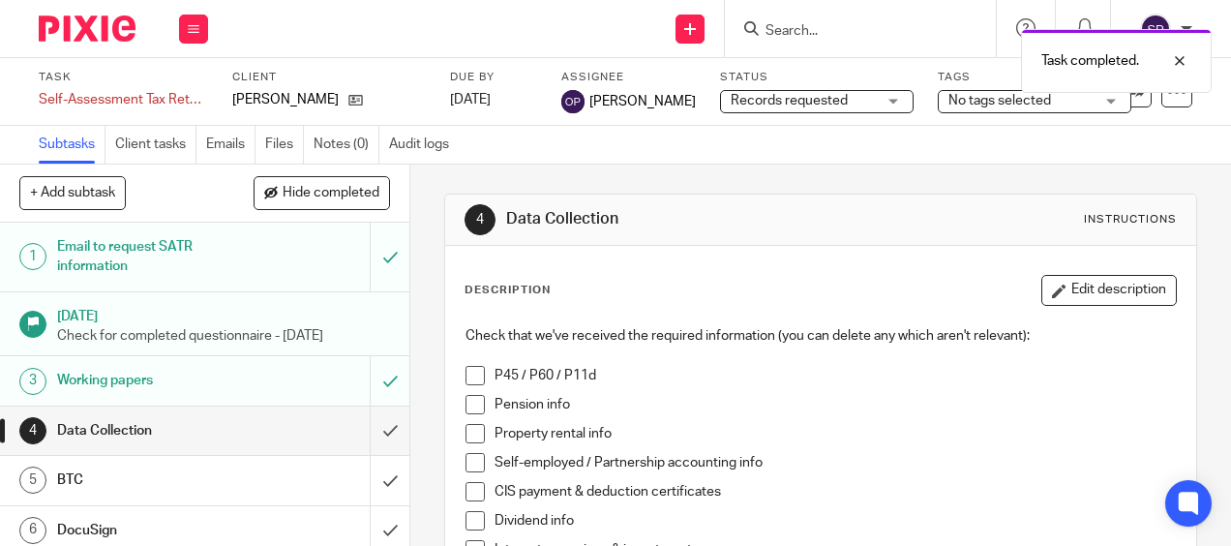
click at [875, 97] on div "Records requested Records requested" at bounding box center [817, 101] width 194 height 23
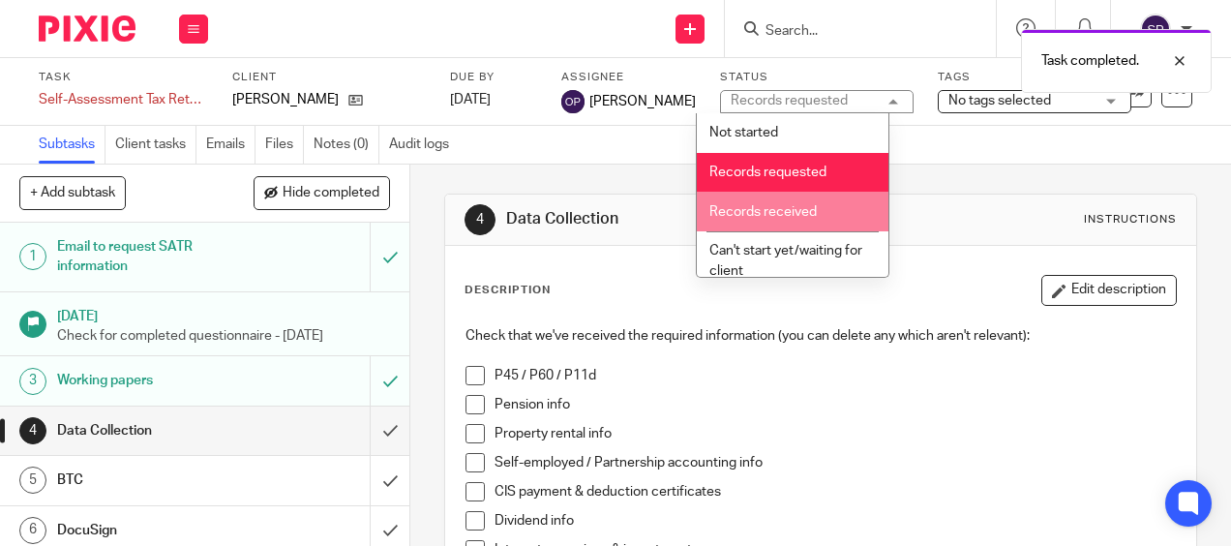
click at [803, 209] on span "Records received" at bounding box center [762, 212] width 107 height 14
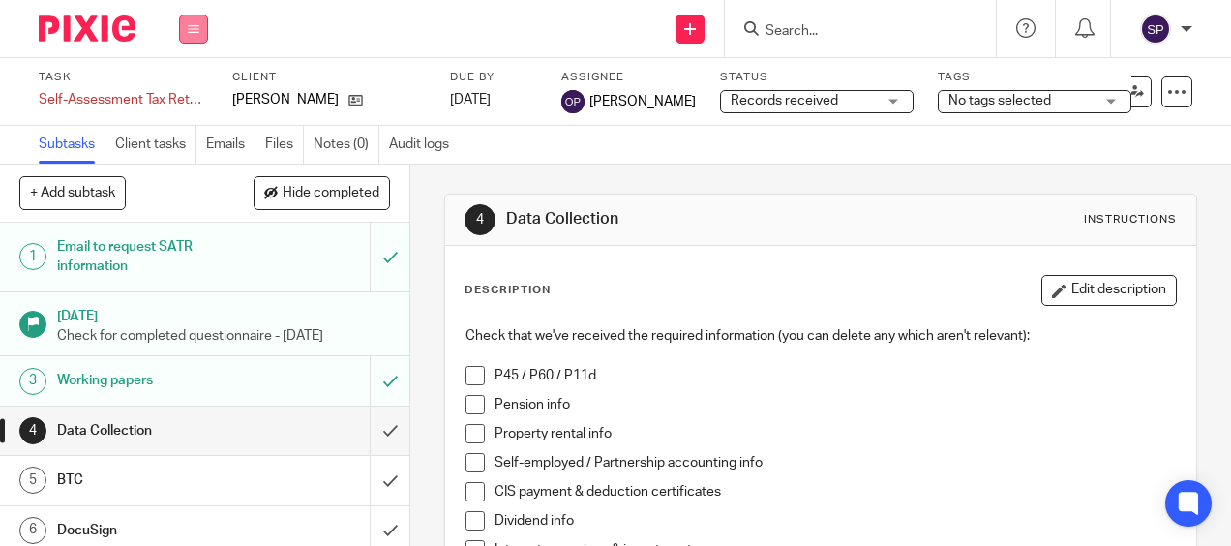
click at [196, 29] on icon at bounding box center [194, 29] width 12 height 12
click at [195, 95] on link "Work" at bounding box center [184, 90] width 34 height 14
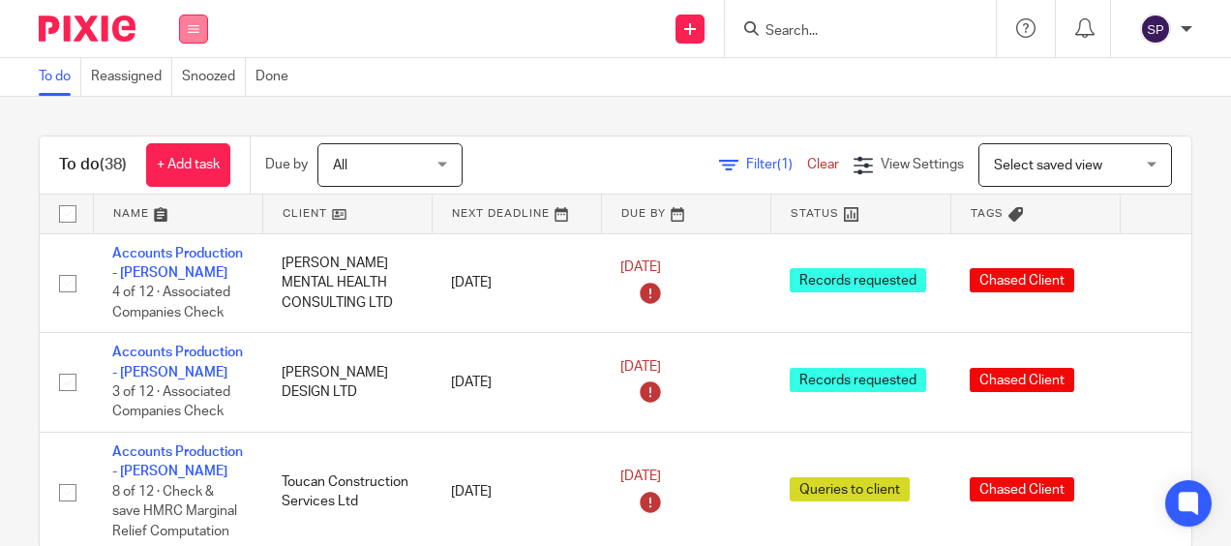
click at [192, 33] on icon at bounding box center [194, 29] width 12 height 12
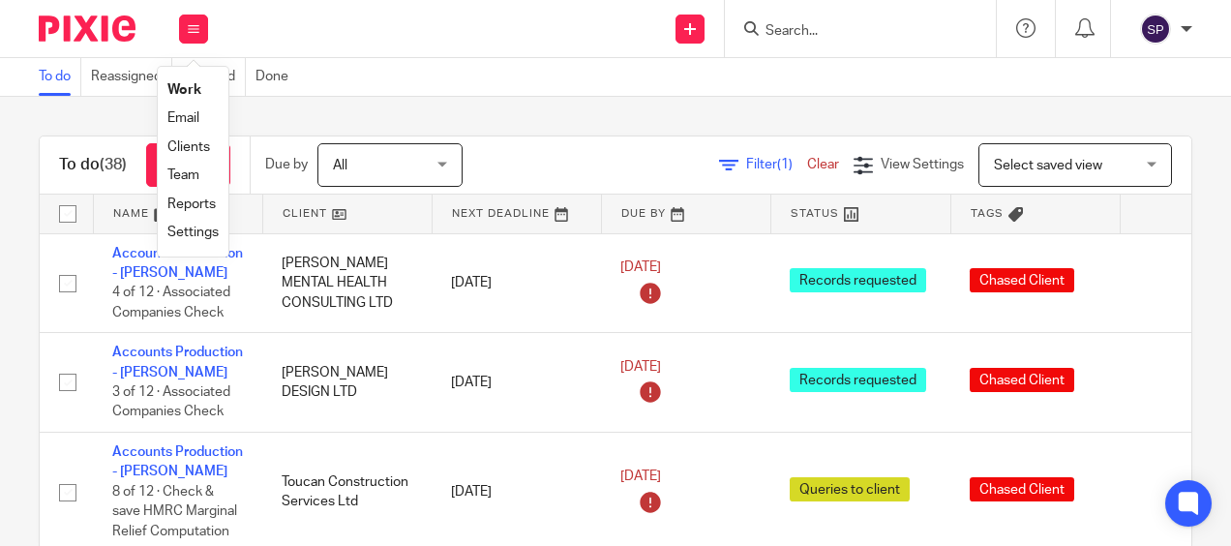
drag, startPoint x: 192, startPoint y: 165, endPoint x: 166, endPoint y: 174, distance: 27.9
drag, startPoint x: 166, startPoint y: 174, endPoint x: 195, endPoint y: 118, distance: 63.2
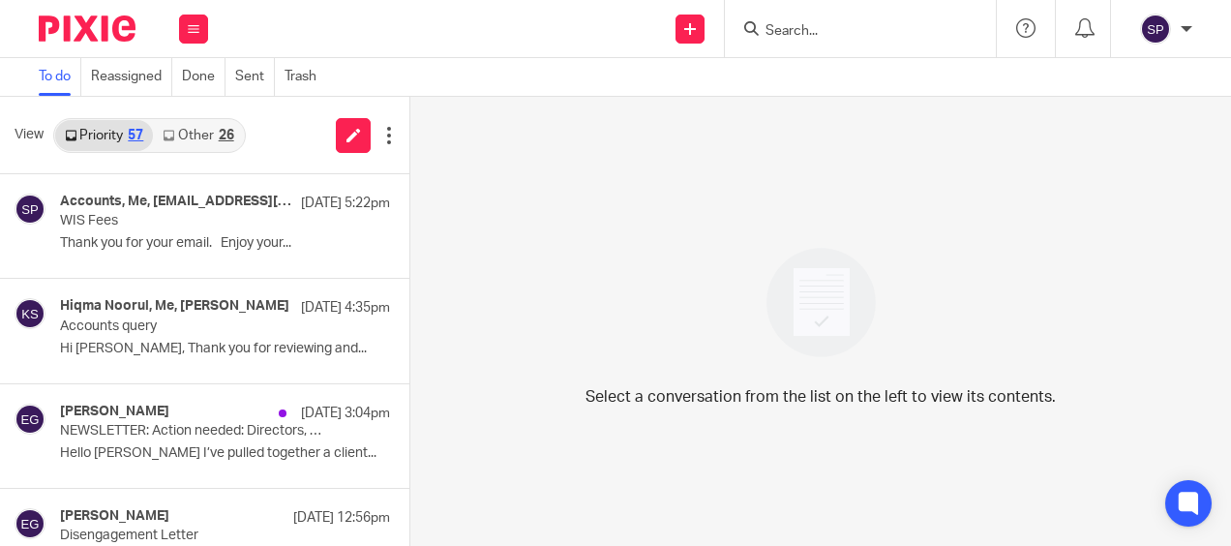
click at [187, 145] on link "Other 26" at bounding box center [198, 135] width 90 height 31
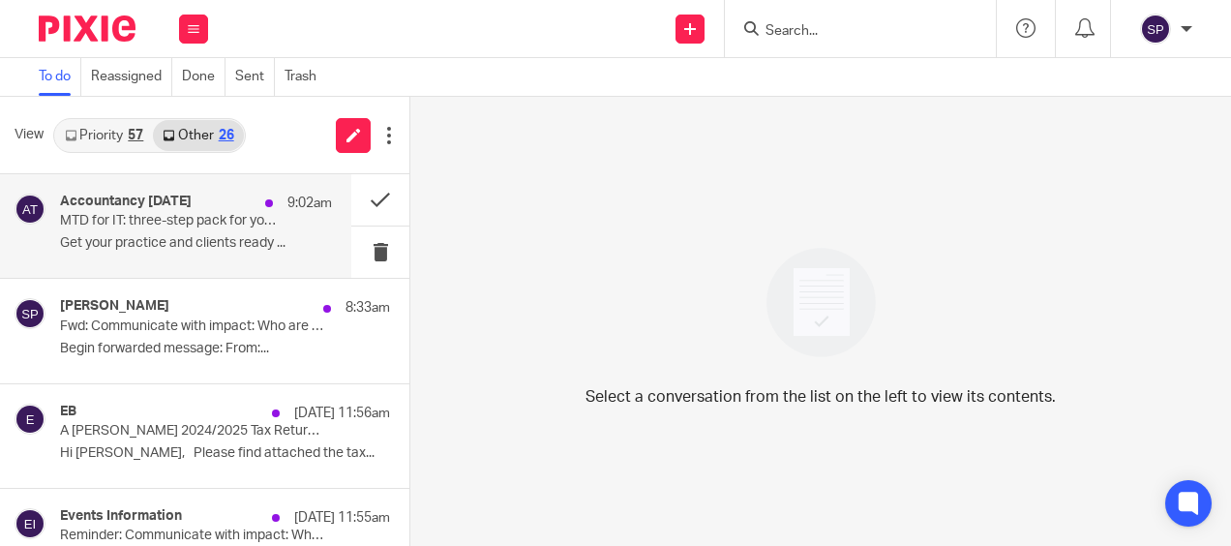
click at [180, 219] on p "MTD for IT: three-step pack for your practice" at bounding box center [169, 221] width 218 height 16
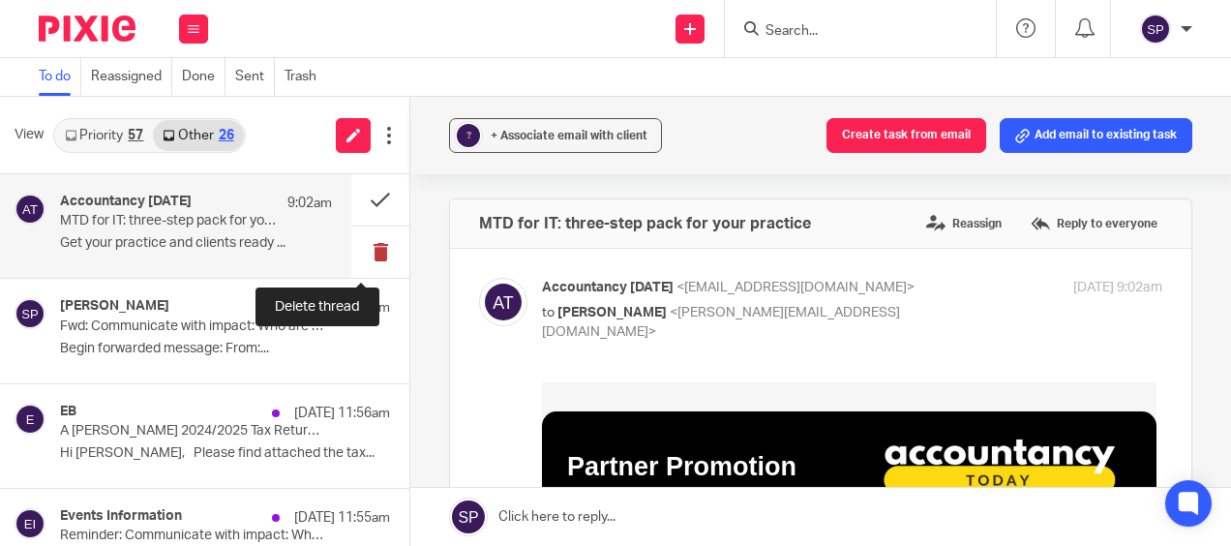
click at [356, 249] on button at bounding box center [380, 251] width 58 height 51
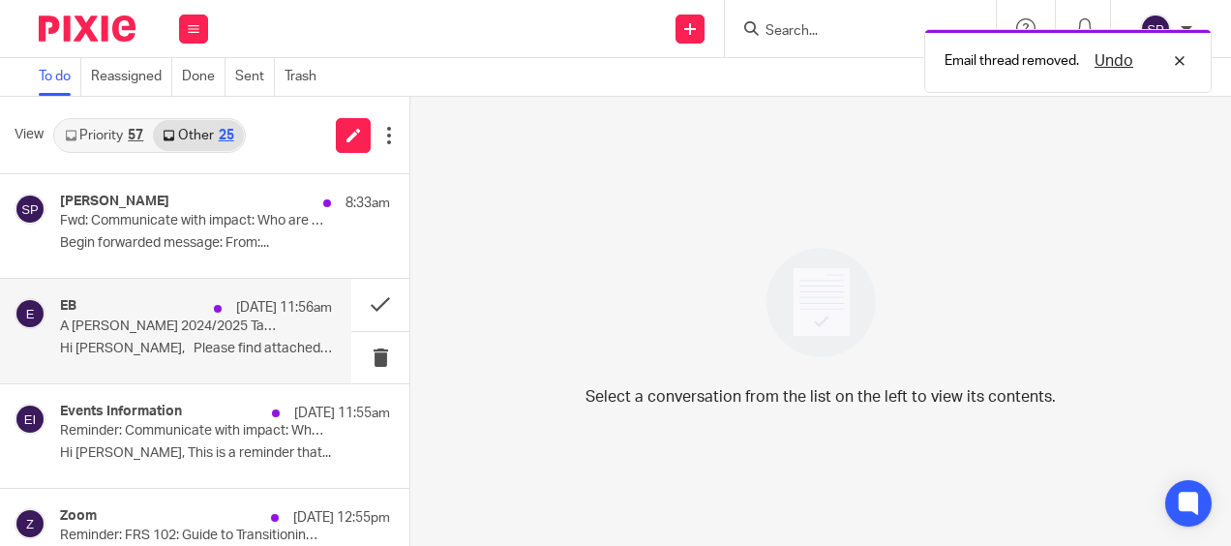
scroll to position [97, 0]
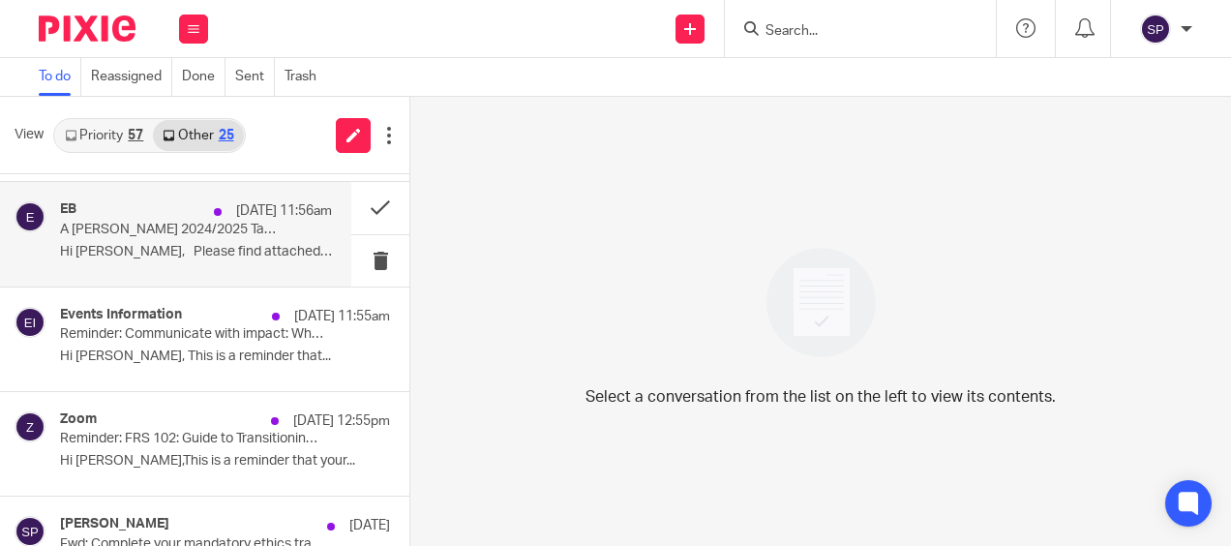
click at [214, 343] on div "Events Information 17 Sep 11:55am Reminder: Communicate with impact: Who are yo…" at bounding box center [225, 339] width 330 height 65
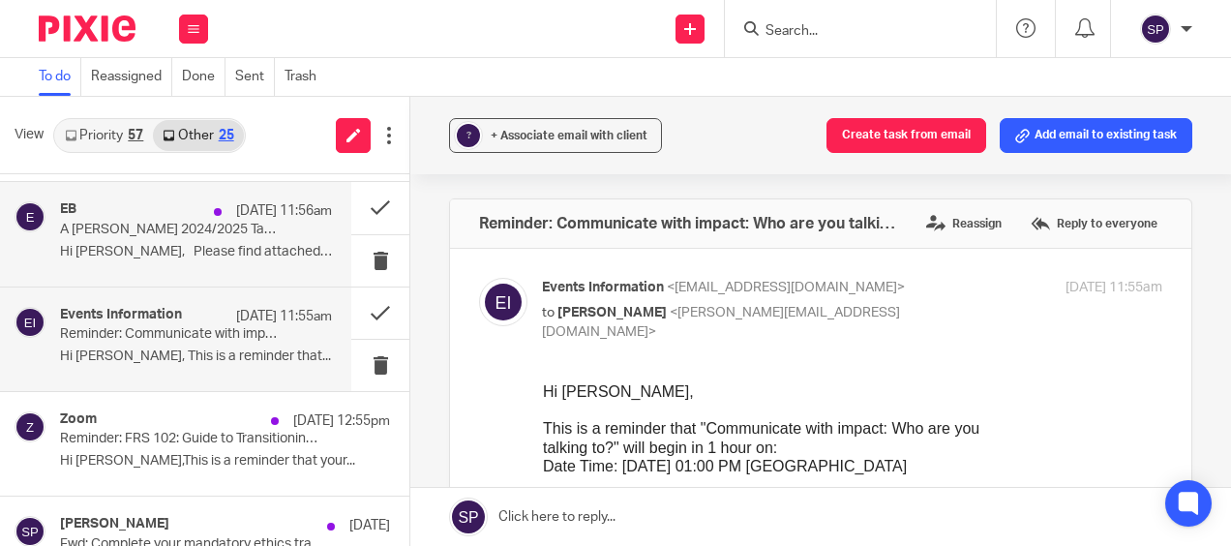
scroll to position [0, 0]
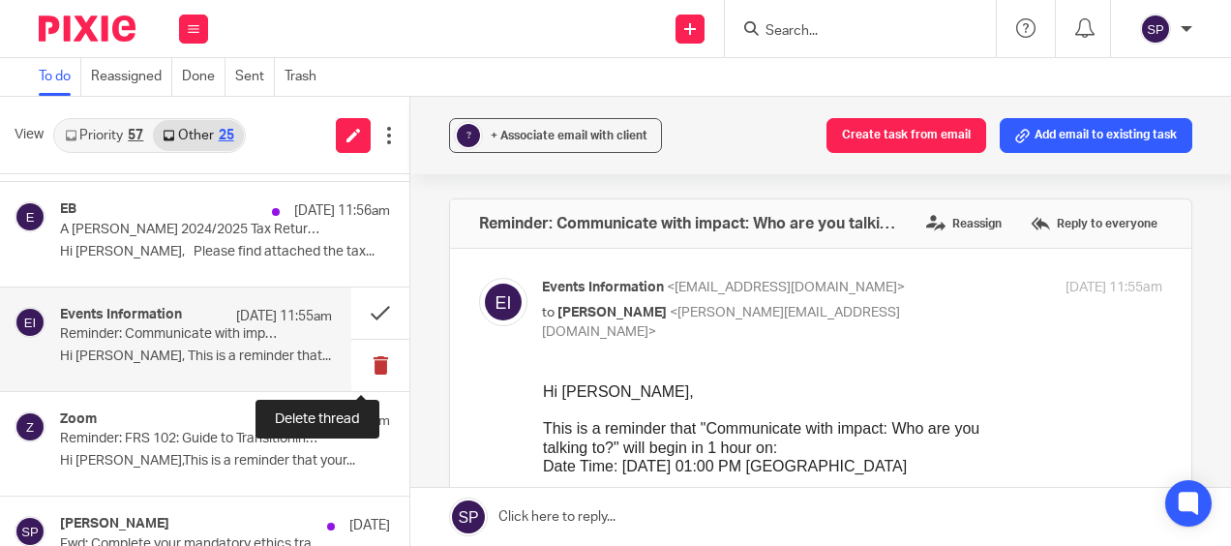
click at [366, 359] on button at bounding box center [380, 365] width 58 height 51
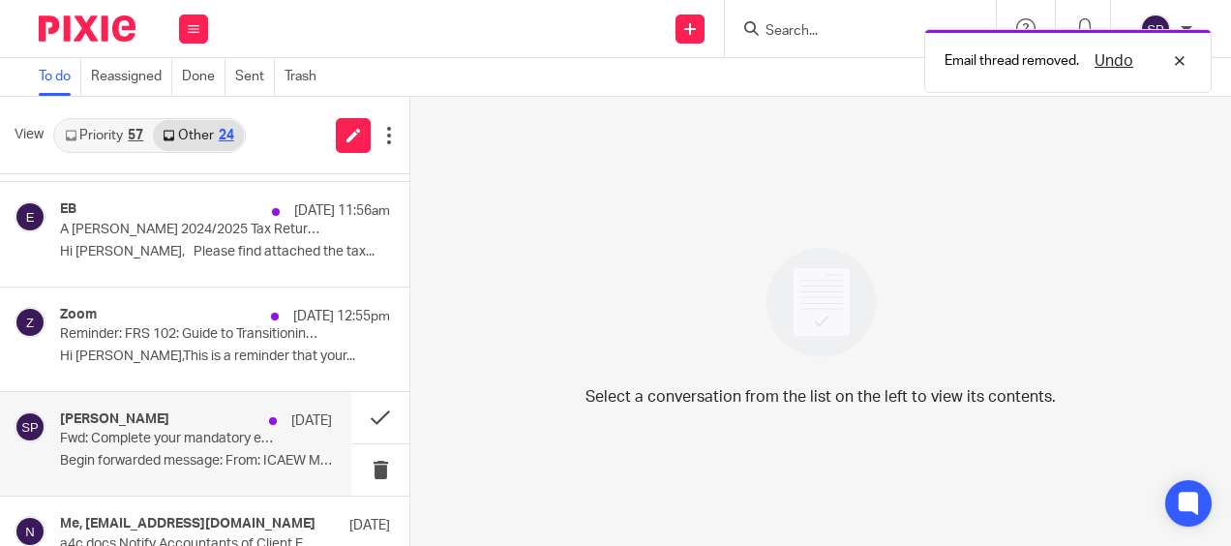
scroll to position [194, 0]
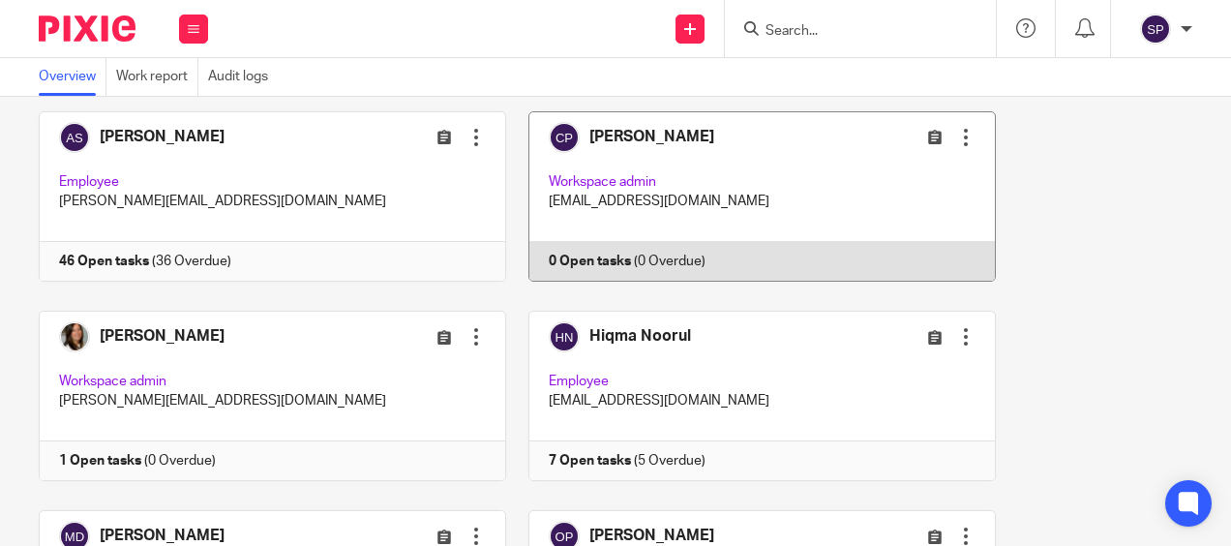
scroll to position [194, 0]
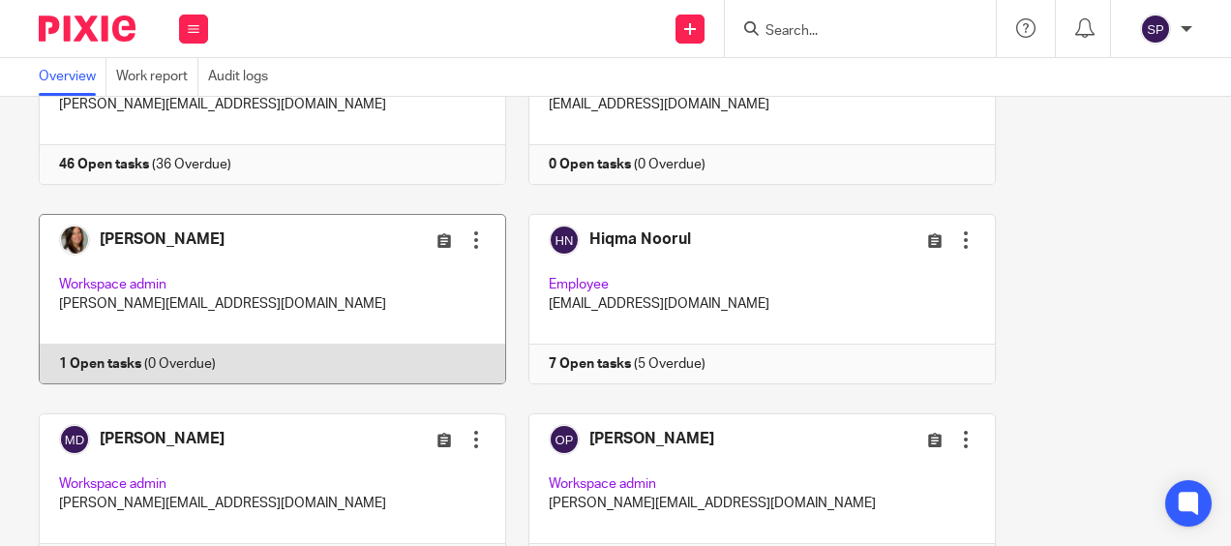
click at [377, 371] on link at bounding box center [261, 299] width 490 height 170
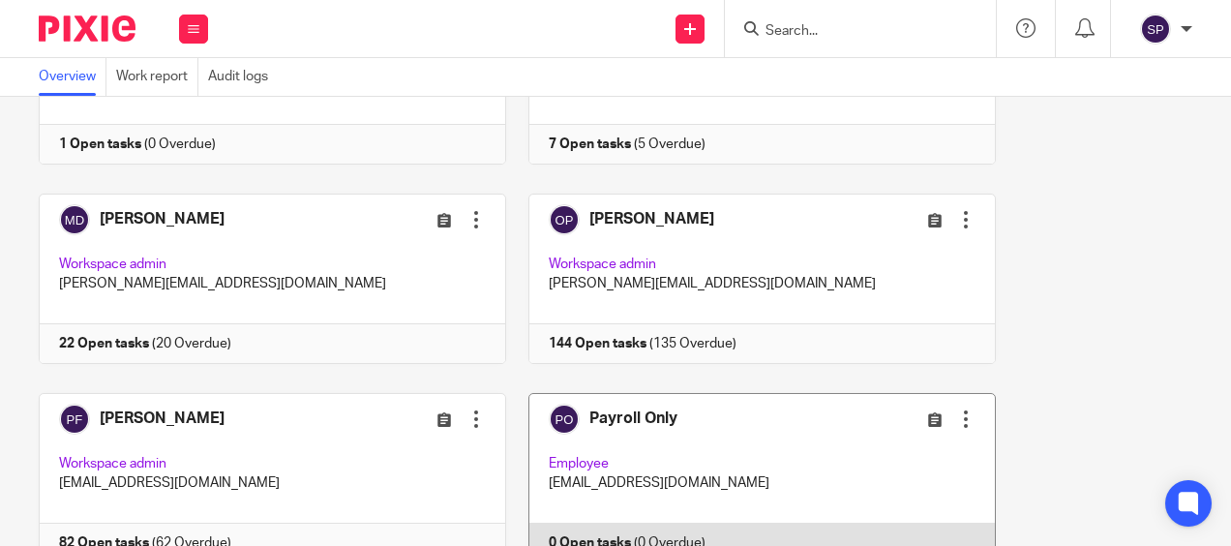
scroll to position [412, 0]
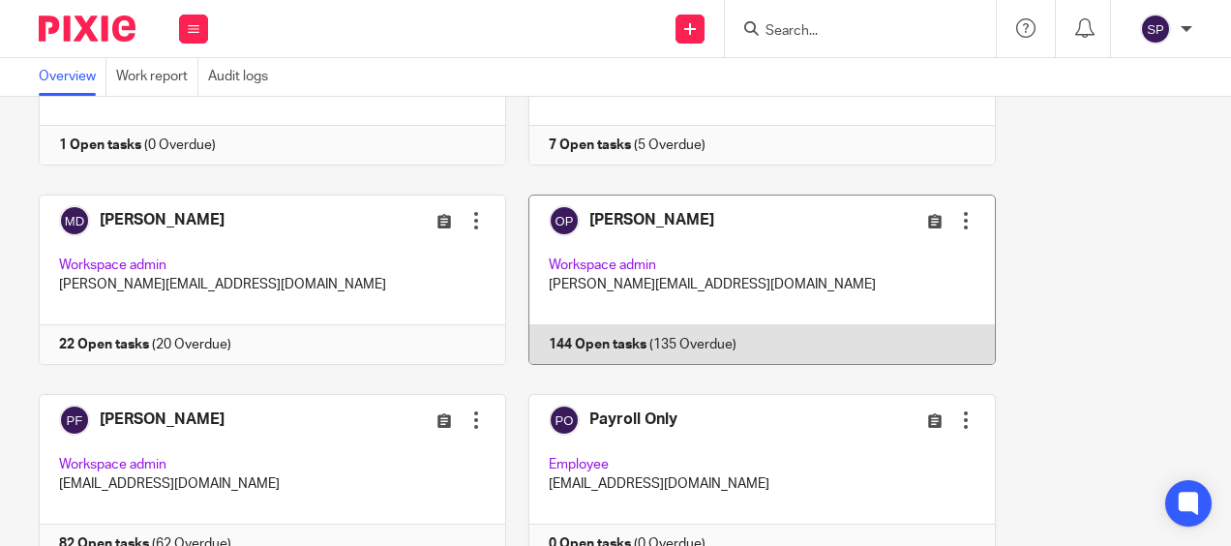
click at [626, 345] on link at bounding box center [751, 280] width 490 height 170
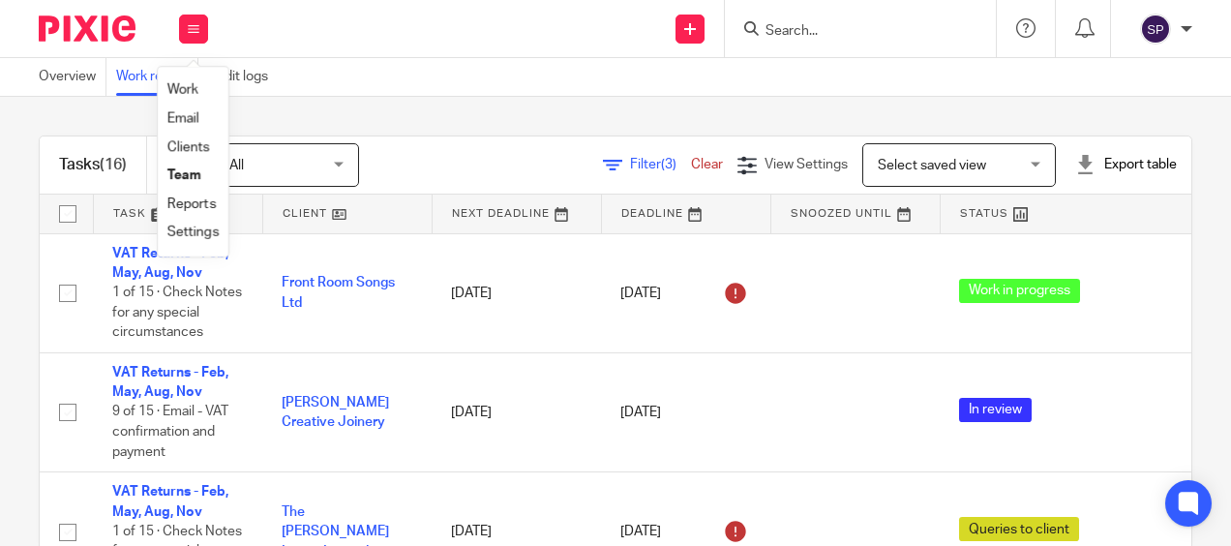
click at [0, 274] on html "Work Email Clients Team Reports Settings Work Email Clients Team Reports Settin…" at bounding box center [615, 273] width 1231 height 546
click at [1069, 221] on link at bounding box center [1067, 214] width 252 height 39
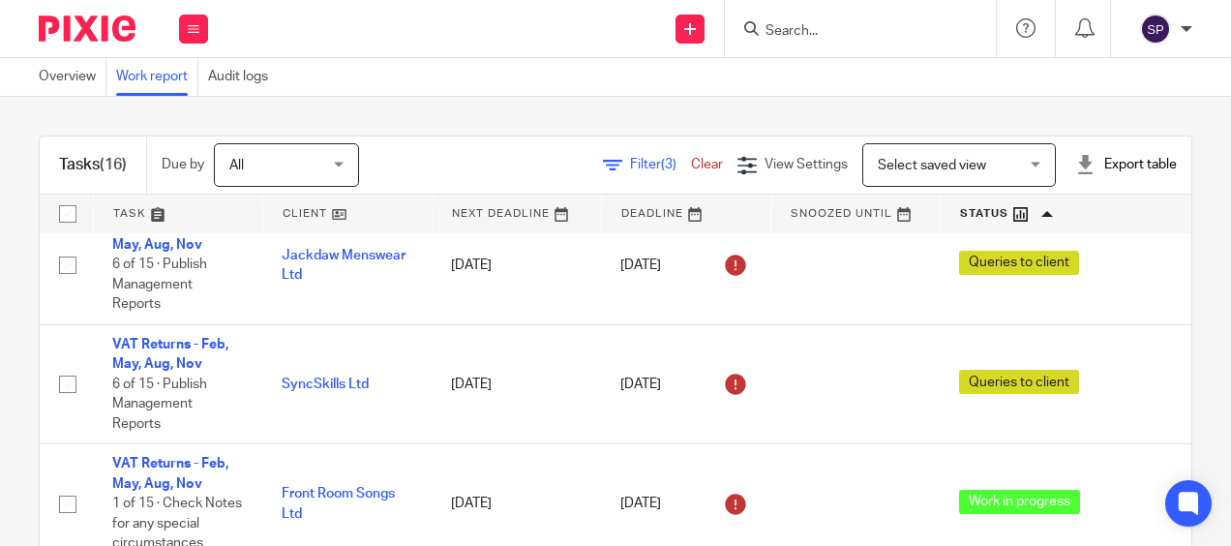
scroll to position [1351, 0]
